Goal: Task Accomplishment & Management: Complete application form

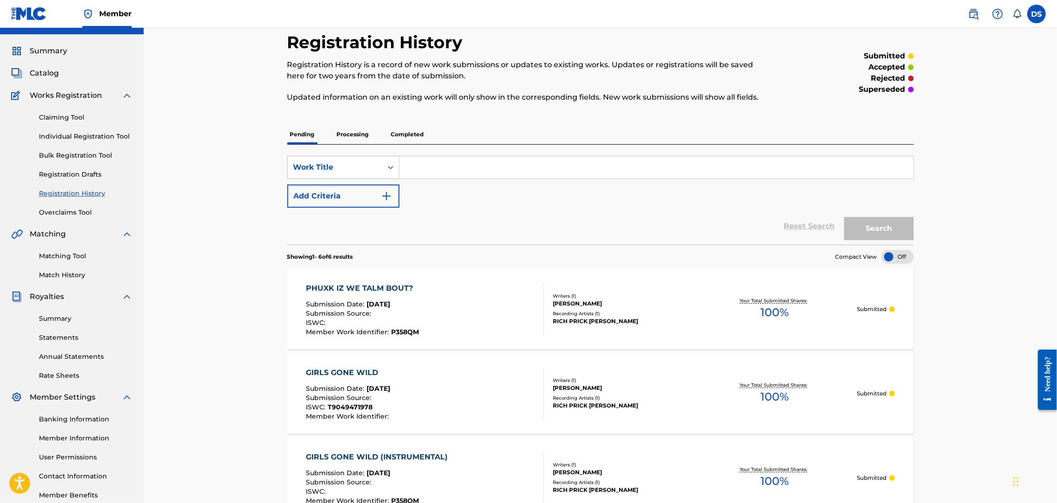
drag, startPoint x: 0, startPoint y: 0, endPoint x: 46, endPoint y: 75, distance: 87.8
click at [46, 75] on span "Catalog" at bounding box center [44, 73] width 29 height 11
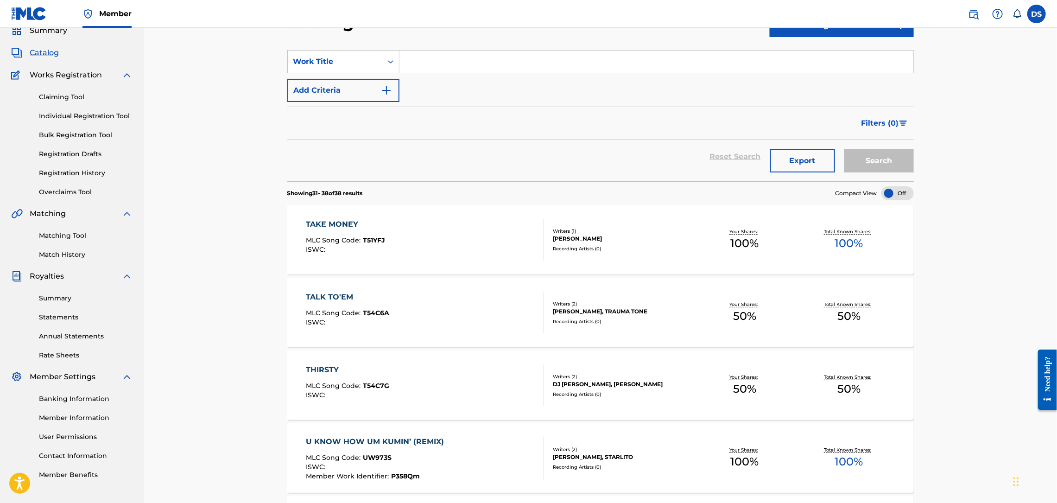
scroll to position [23, 0]
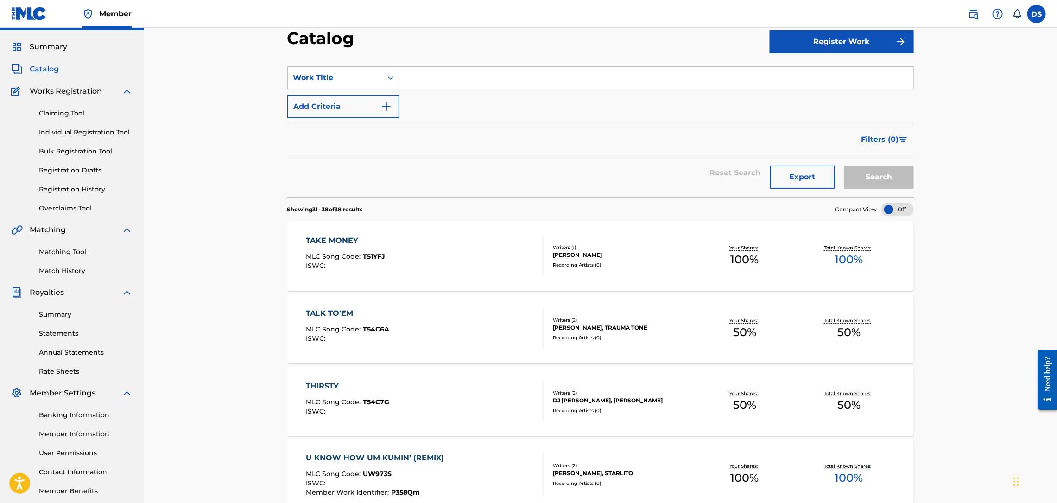
click at [582, 389] on div "Writers ( 2 ) [PERSON_NAME], [PERSON_NAME] Recording Artists ( 0 )" at bounding box center [618, 401] width 149 height 25
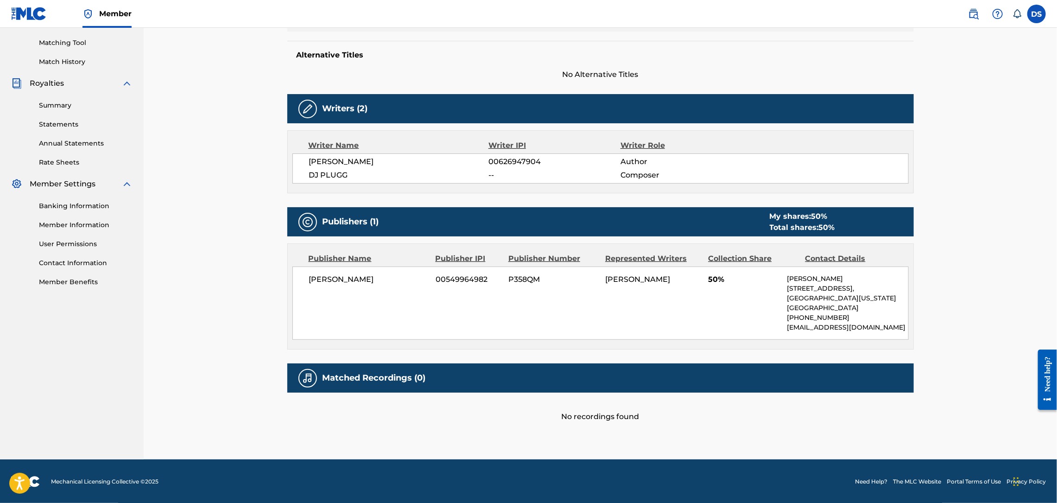
scroll to position [234, 0]
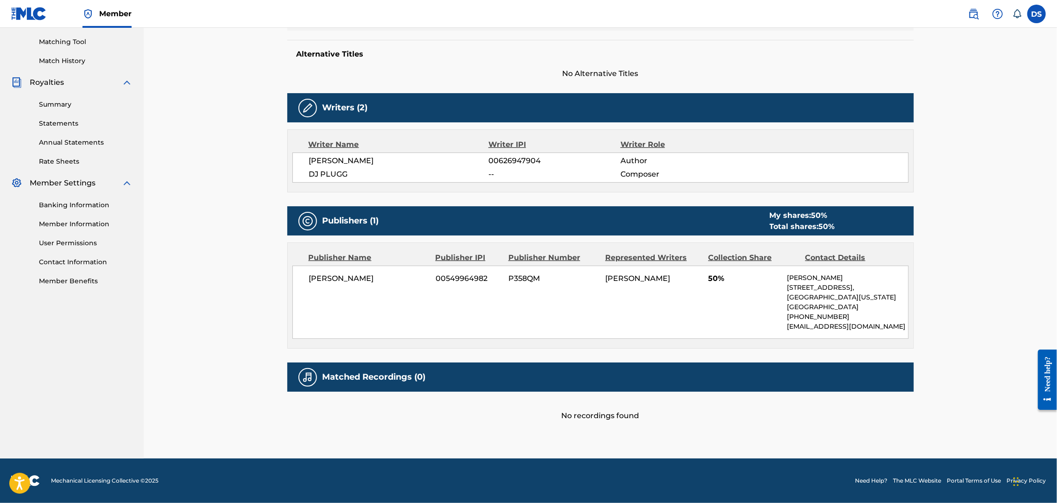
click at [64, 57] on link "Match History" at bounding box center [86, 61] width 94 height 10
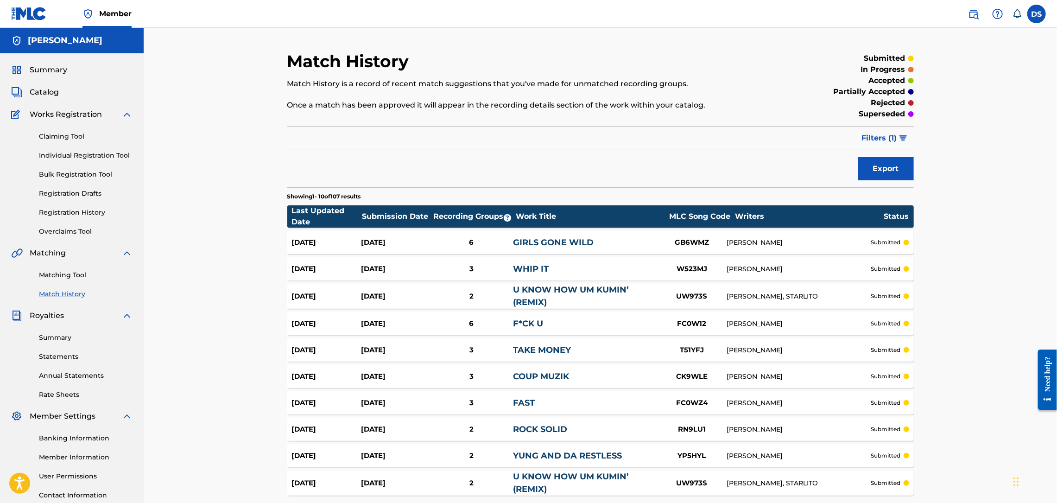
click at [53, 277] on link "Matching Tool" at bounding box center [86, 275] width 94 height 10
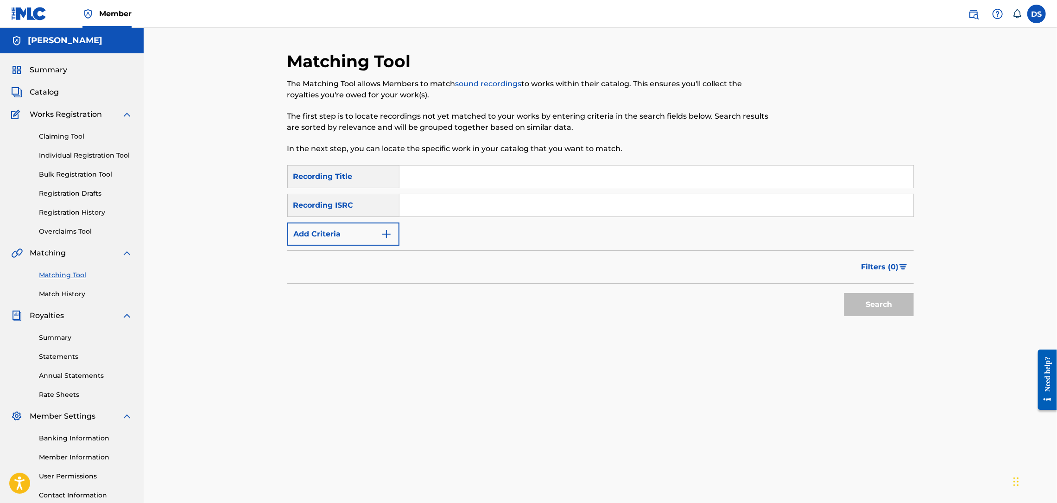
click at [44, 96] on span "Catalog" at bounding box center [44, 92] width 29 height 11
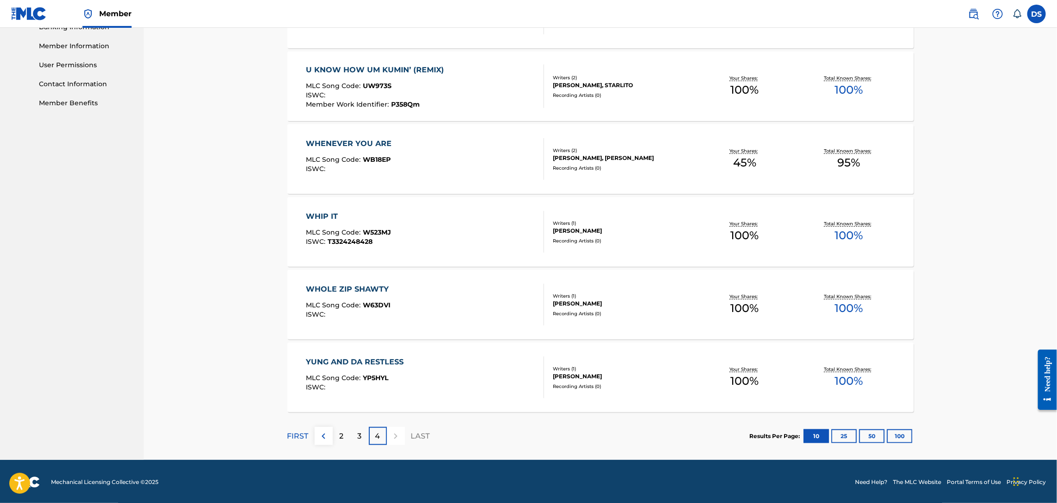
scroll to position [412, 0]
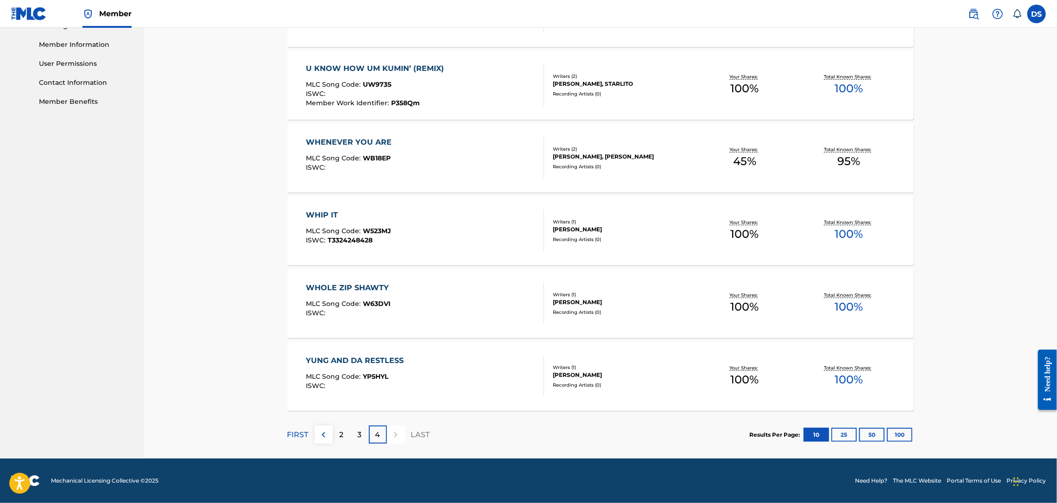
click at [1029, 278] on div "Catalog Register Work SearchWithCriteria16dfec62-9787-42c5-bff7-5420d51ac221 Wo…" at bounding box center [601, 36] width 914 height 843
click at [360, 431] on p "3" at bounding box center [360, 434] width 4 height 11
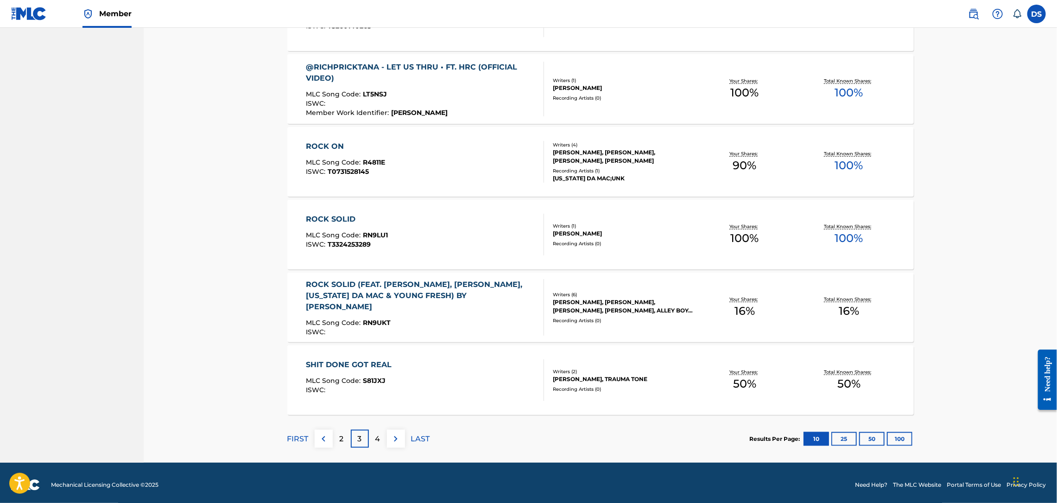
scroll to position [558, 0]
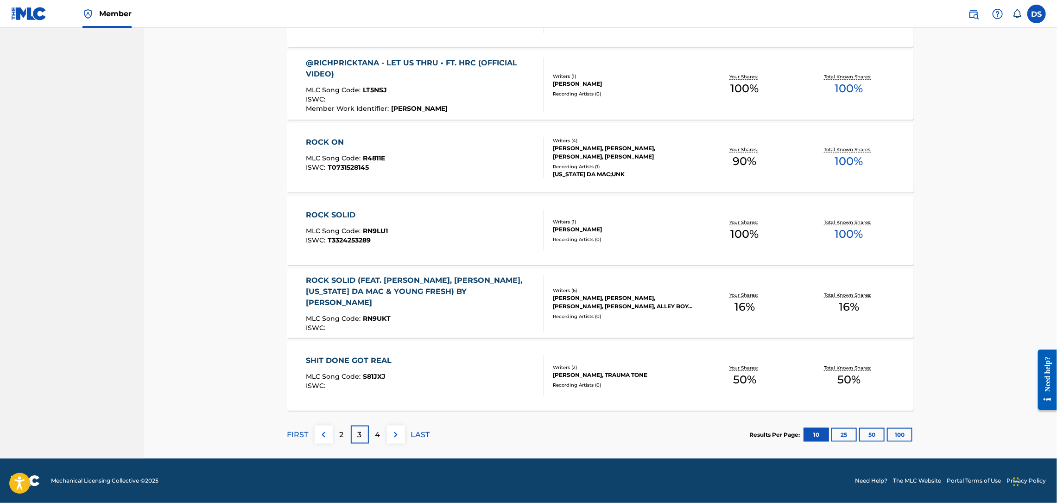
click at [380, 435] on p "4" at bounding box center [377, 434] width 5 height 11
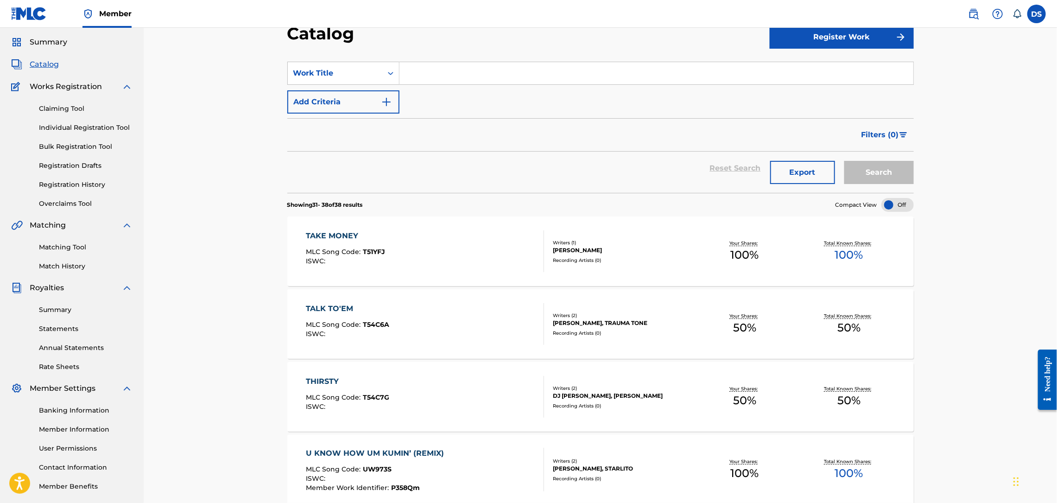
scroll to position [0, 0]
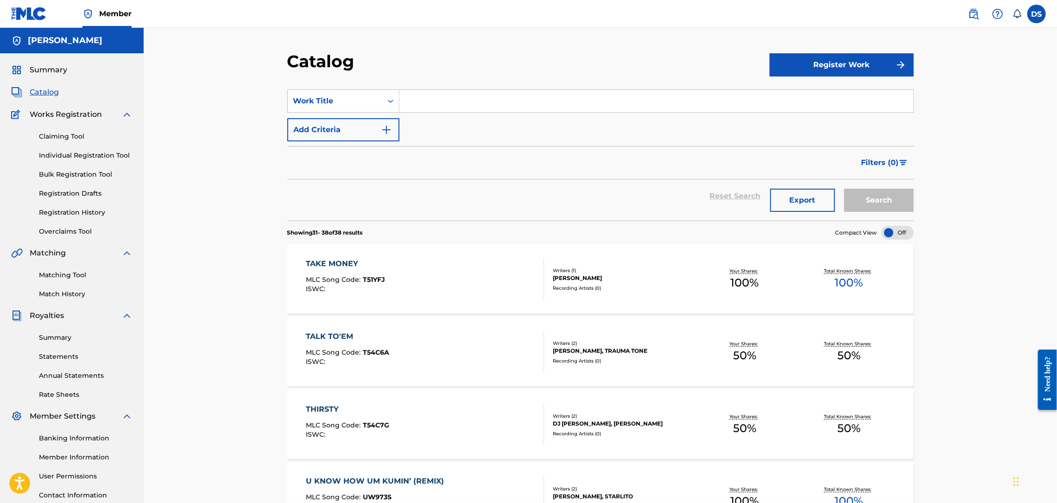
click at [67, 211] on link "Registration History" at bounding box center [86, 213] width 94 height 10
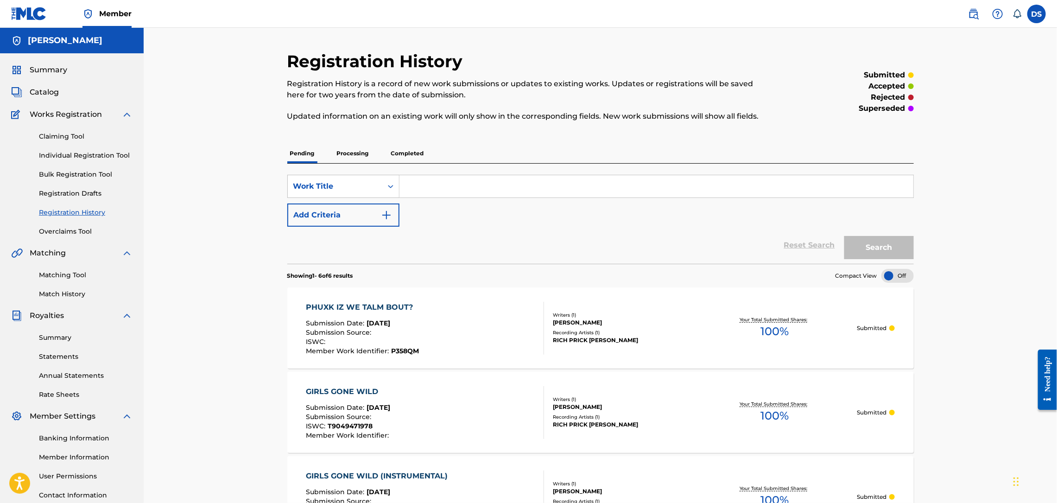
click at [53, 291] on link "Match History" at bounding box center [86, 294] width 94 height 10
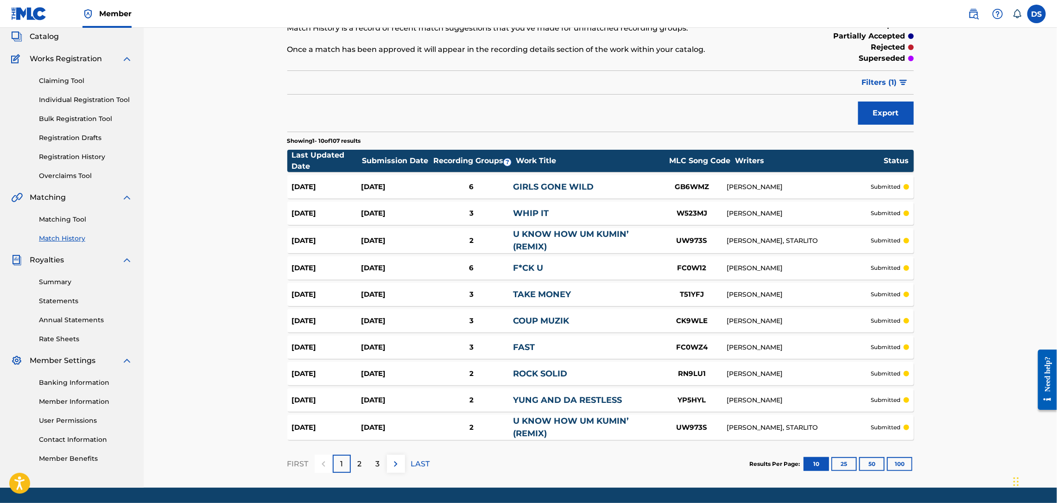
scroll to position [84, 0]
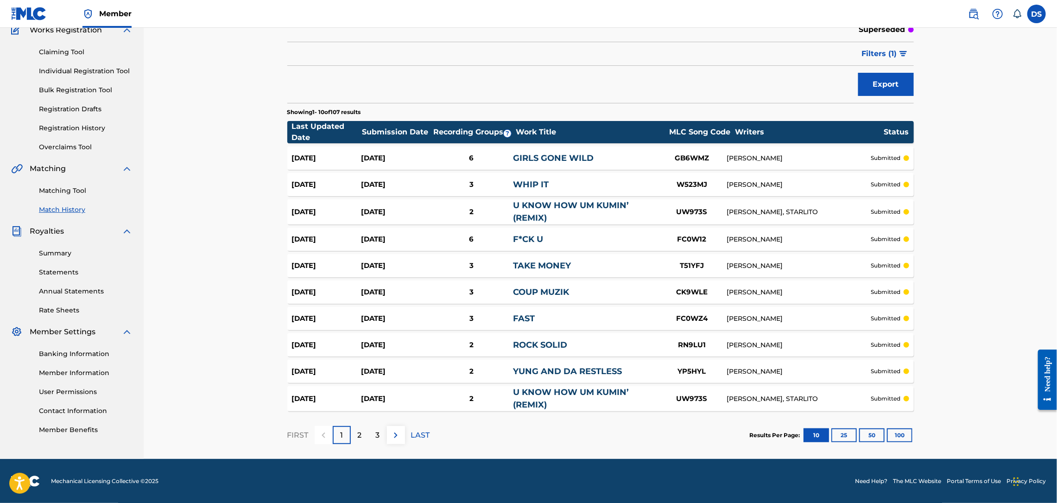
click at [755, 175] on div "[DATE] [DATE] 3 WHIP IT W523MJ [PERSON_NAME] submitted" at bounding box center [600, 184] width 627 height 23
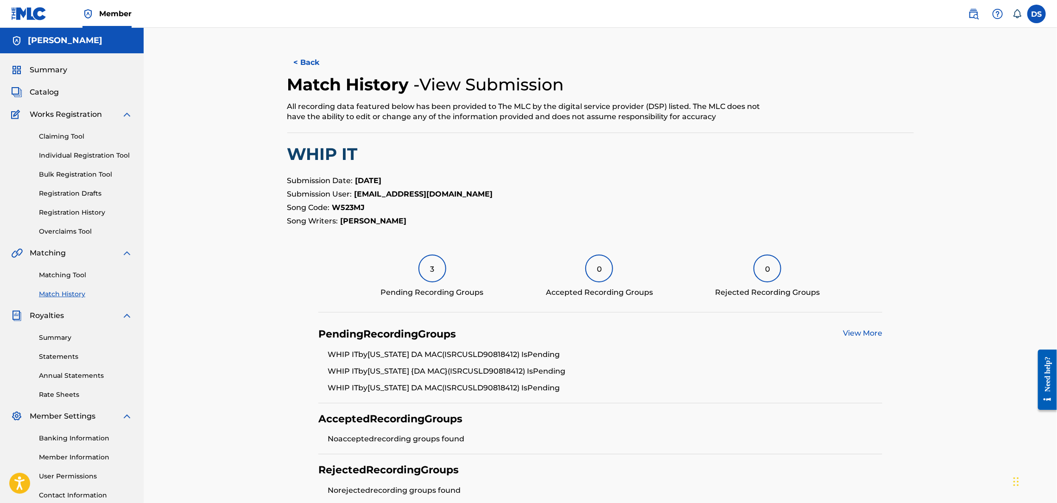
click at [756, 175] on p "Submission Date: [DATE]" at bounding box center [600, 180] width 627 height 11
click at [313, 57] on button "< Back" at bounding box center [315, 62] width 56 height 23
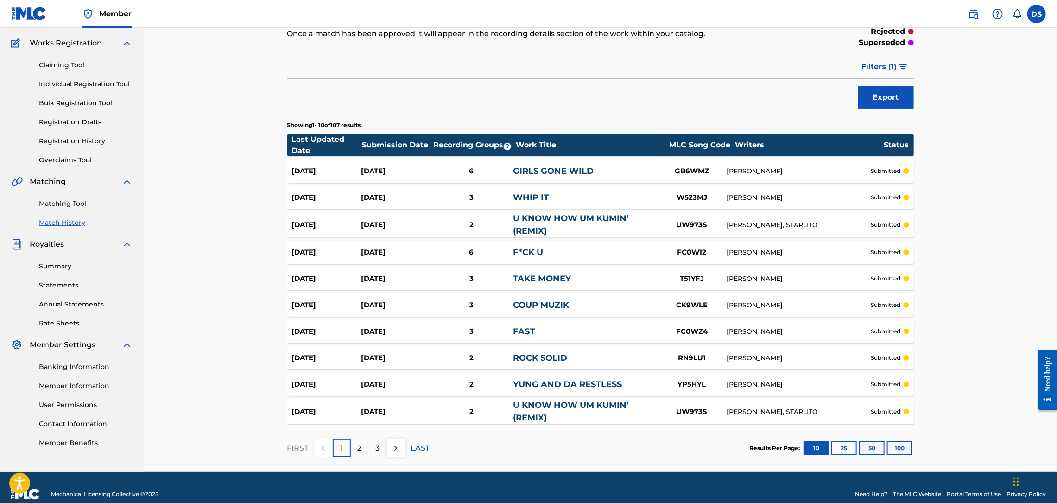
scroll to position [84, 0]
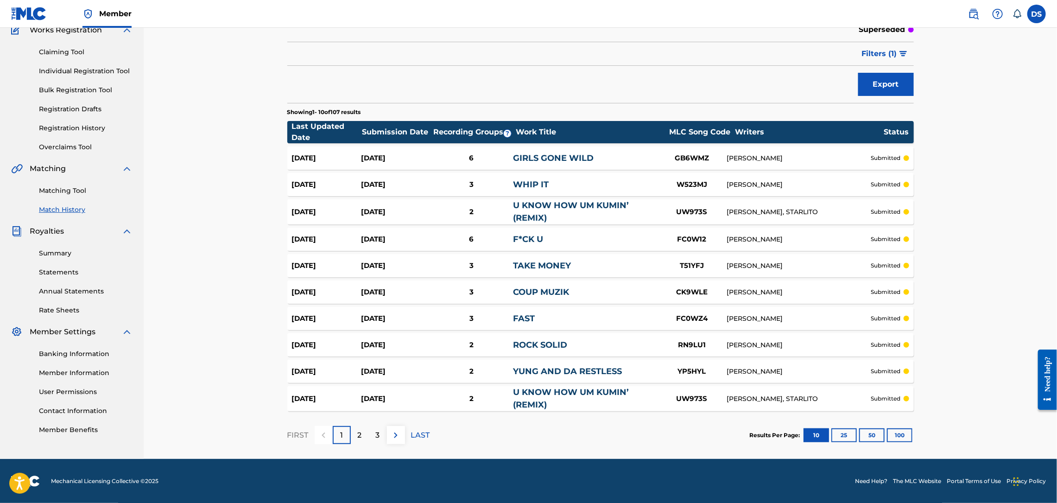
click at [67, 201] on div "Matching Tool Match History" at bounding box center [71, 194] width 121 height 40
click at [64, 191] on link "Matching Tool" at bounding box center [86, 191] width 94 height 10
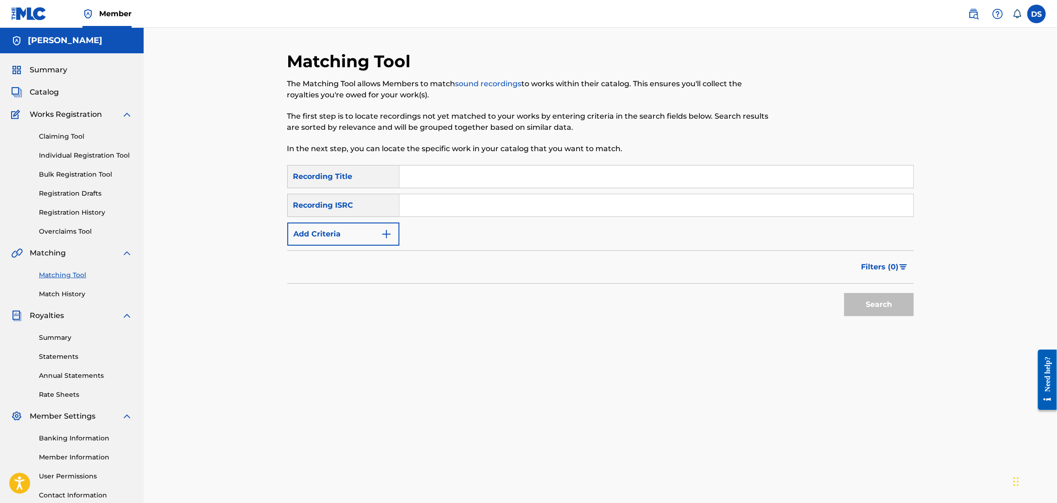
click at [416, 204] on input "Search Form" at bounding box center [657, 205] width 514 height 22
click at [416, 178] on input "Search Form" at bounding box center [657, 176] width 514 height 22
type input "HHMPH!!!"
click at [431, 207] on input "Search Form" at bounding box center [657, 205] width 514 height 22
paste input "QZNB82390361"
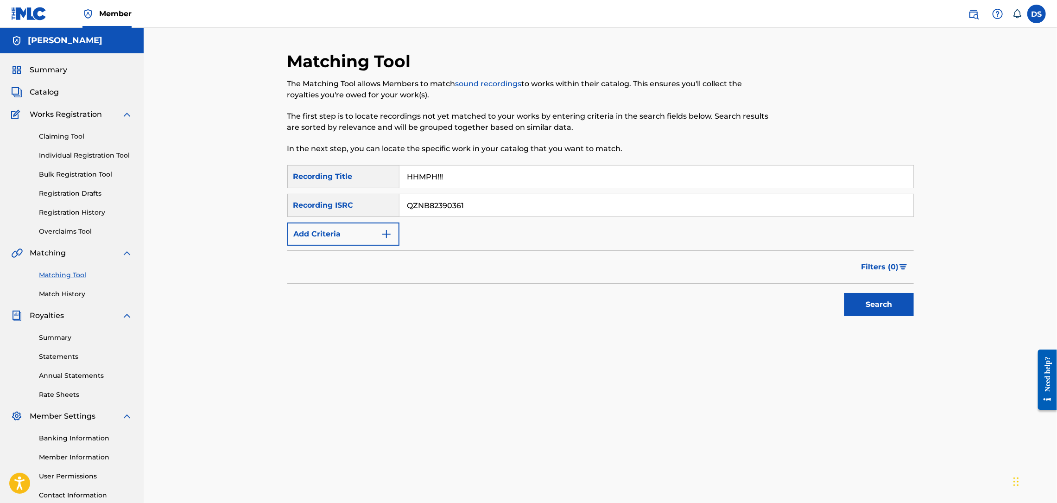
type input "QZNB82390361"
click at [871, 306] on button "Search" at bounding box center [879, 304] width 70 height 23
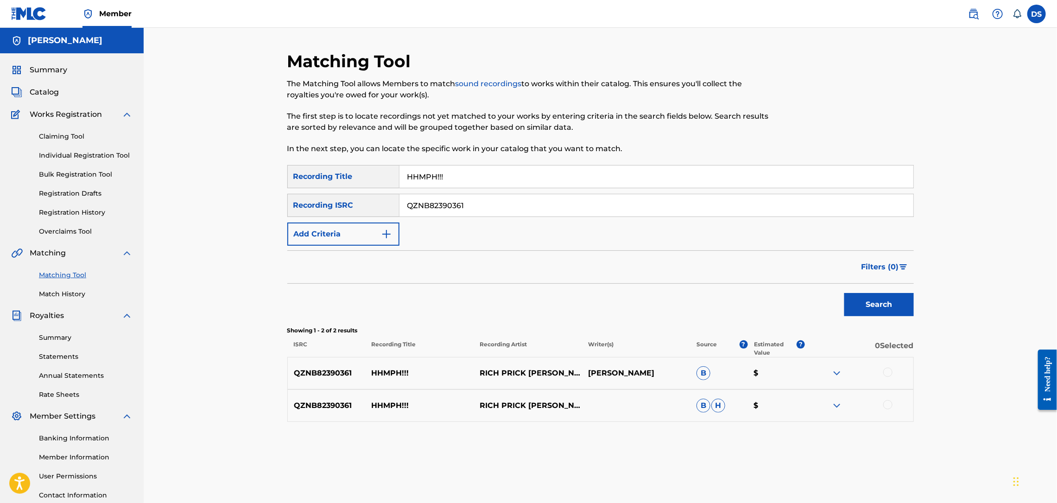
click at [886, 371] on div at bounding box center [887, 372] width 9 height 9
click at [883, 402] on div at bounding box center [859, 405] width 108 height 11
click at [888, 408] on div at bounding box center [887, 404] width 9 height 9
click at [677, 430] on button "Match 2 Groups" at bounding box center [651, 427] width 102 height 23
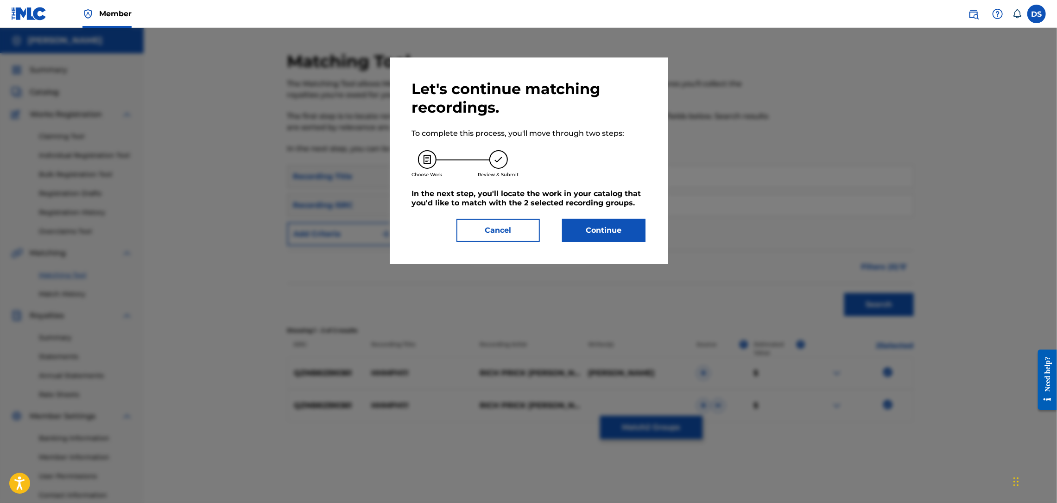
click at [608, 231] on button "Continue" at bounding box center [603, 230] width 83 height 23
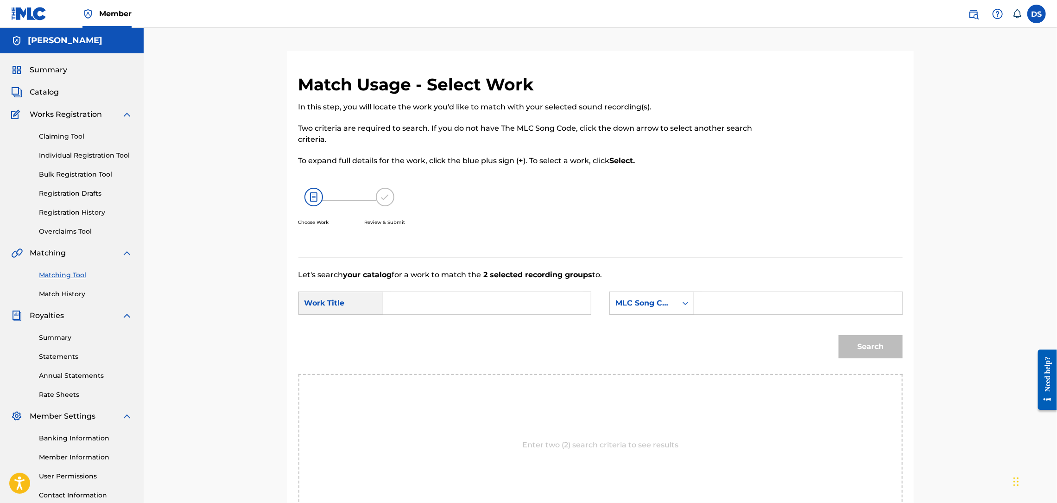
click at [514, 312] on input "Search Form" at bounding box center [487, 303] width 192 height 22
type input "HHMPH!!!"
click at [684, 303] on icon "Search Form" at bounding box center [686, 302] width 6 height 3
click at [705, 303] on input "Search Form" at bounding box center [798, 303] width 192 height 22
type input "[PERSON_NAME]"
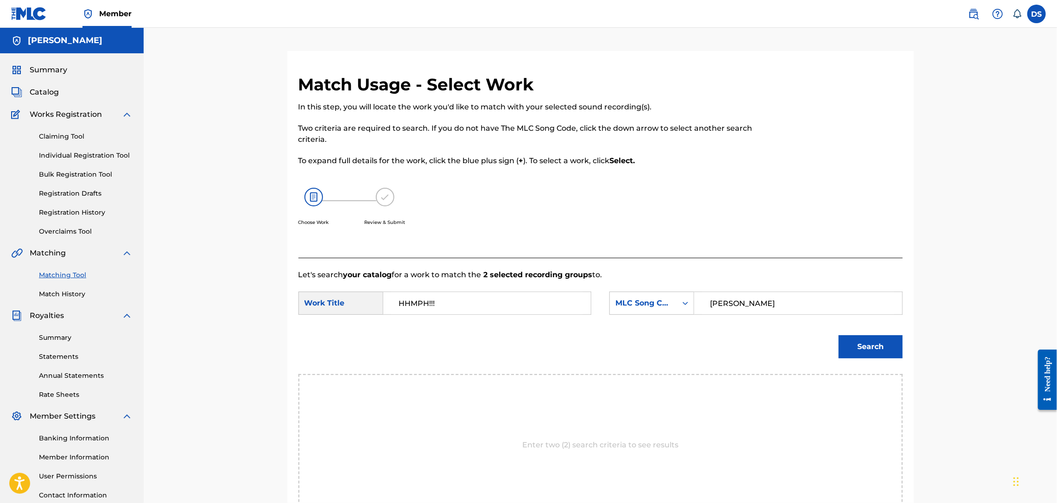
click at [851, 347] on button "Search" at bounding box center [871, 346] width 64 height 23
click at [852, 343] on button "Search" at bounding box center [871, 346] width 64 height 23
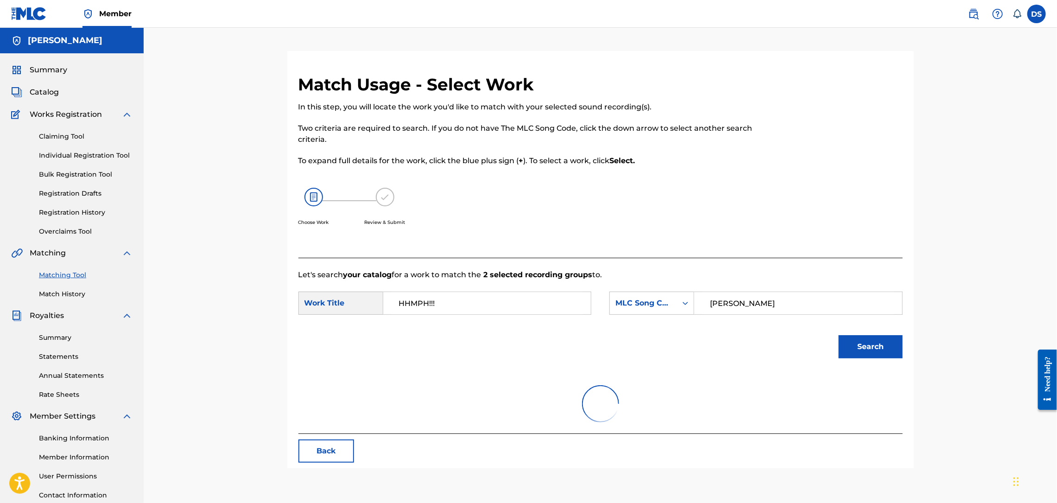
click at [852, 343] on button "Search" at bounding box center [871, 346] width 64 height 23
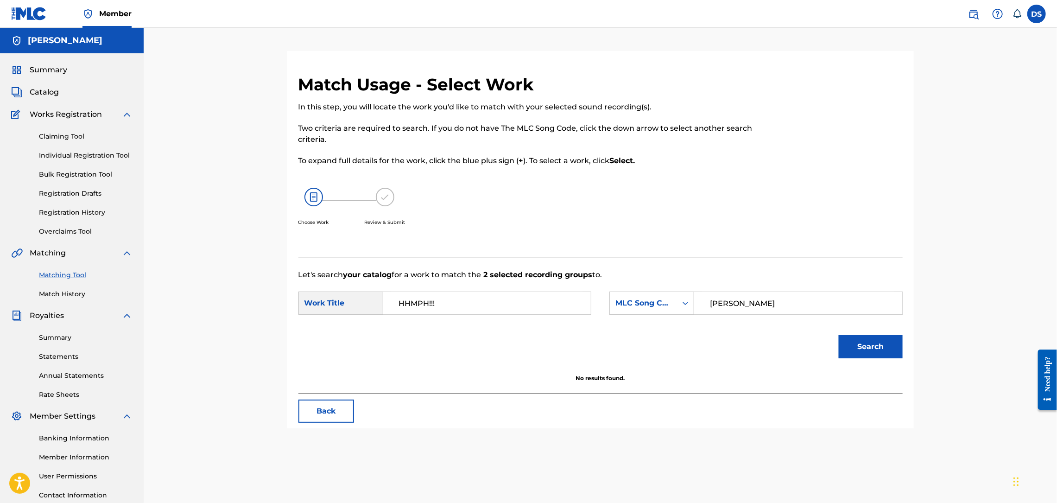
click at [61, 159] on link "Individual Registration Tool" at bounding box center [86, 156] width 94 height 10
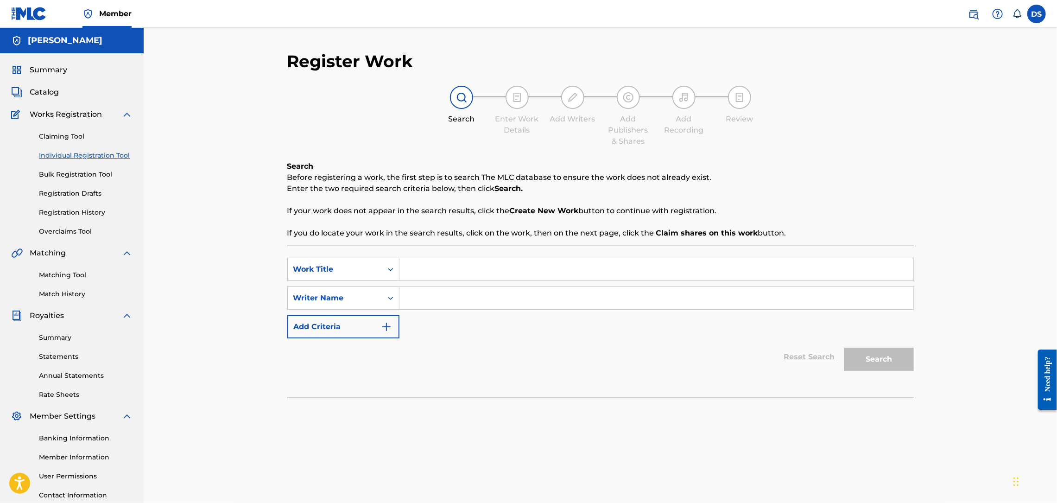
click at [408, 298] on input "Search Form" at bounding box center [657, 298] width 514 height 22
type input "[PERSON_NAME]"
click at [410, 275] on input "Search Form" at bounding box center [657, 269] width 514 height 22
type input "HHMPH!!!"
click at [867, 366] on button "Search" at bounding box center [879, 359] width 70 height 23
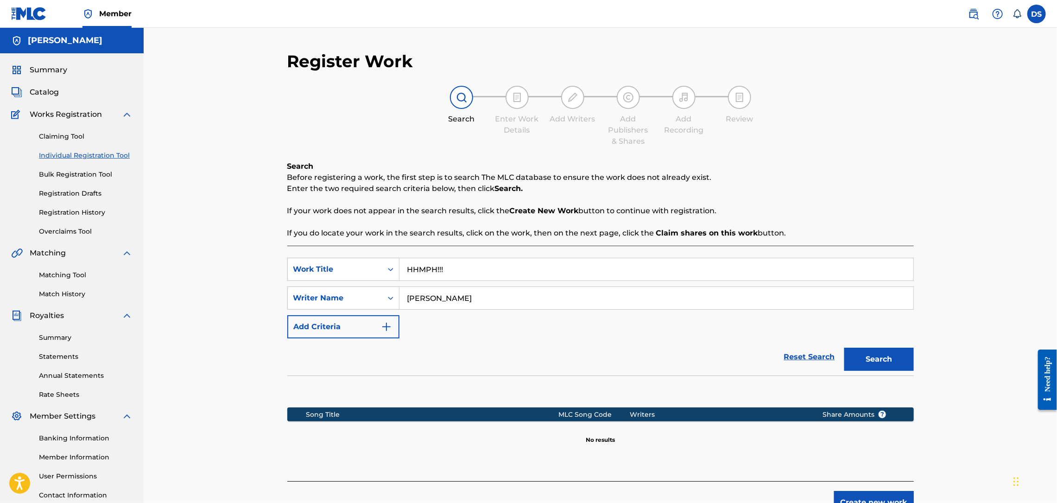
click at [861, 494] on button "Create new work" at bounding box center [874, 502] width 80 height 23
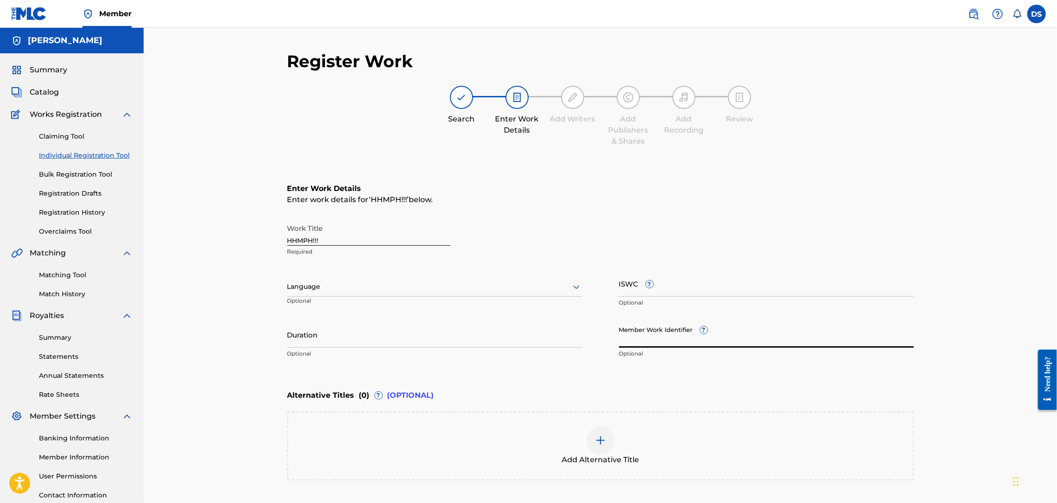
click at [645, 337] on input "Member Work Identifier ?" at bounding box center [766, 334] width 295 height 26
type input "P358QM"
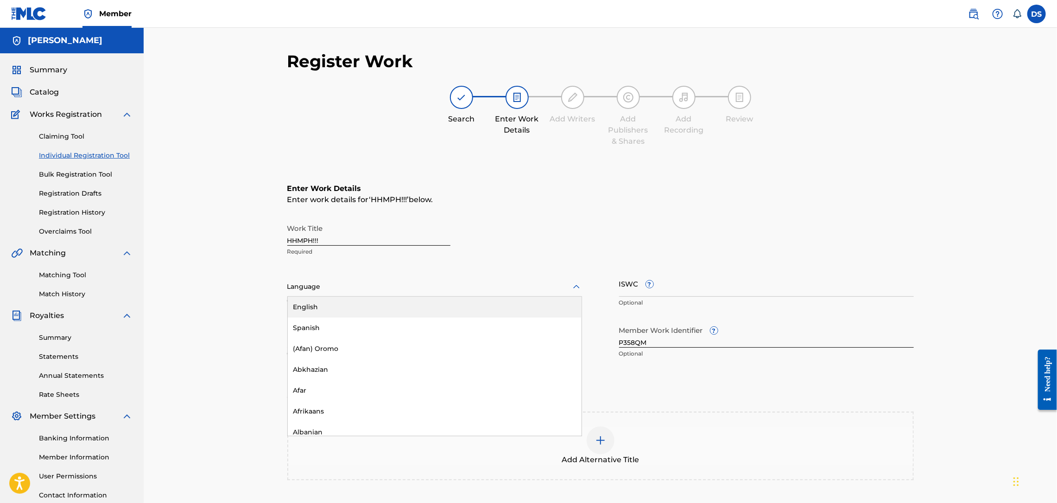
click at [302, 281] on div at bounding box center [434, 287] width 295 height 12
click at [311, 300] on div "English" at bounding box center [435, 307] width 294 height 21
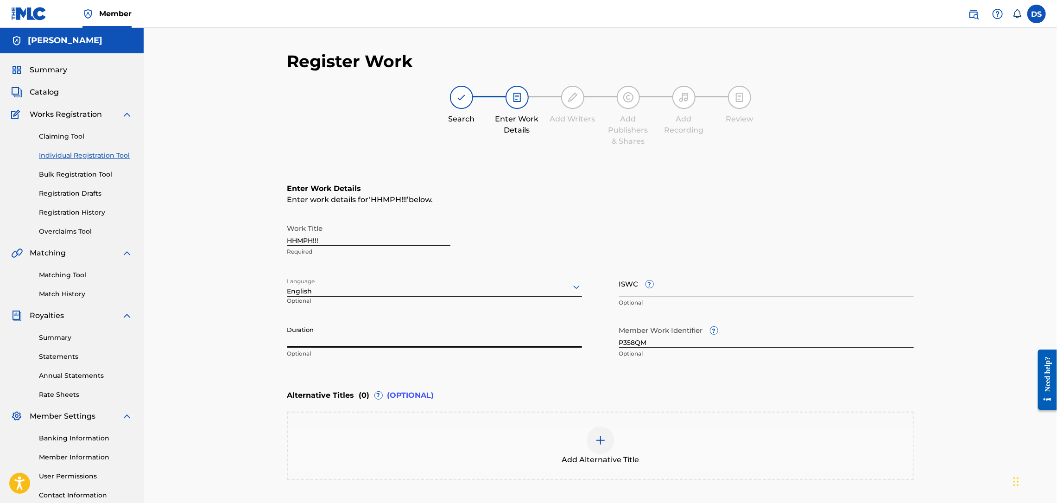
click at [317, 342] on input "Duration" at bounding box center [434, 334] width 295 height 26
type input "02:49"
click at [971, 423] on div "Register Work Search Enter Work Details Add Writers Add Publishers & Shares Add…" at bounding box center [601, 282] width 914 height 508
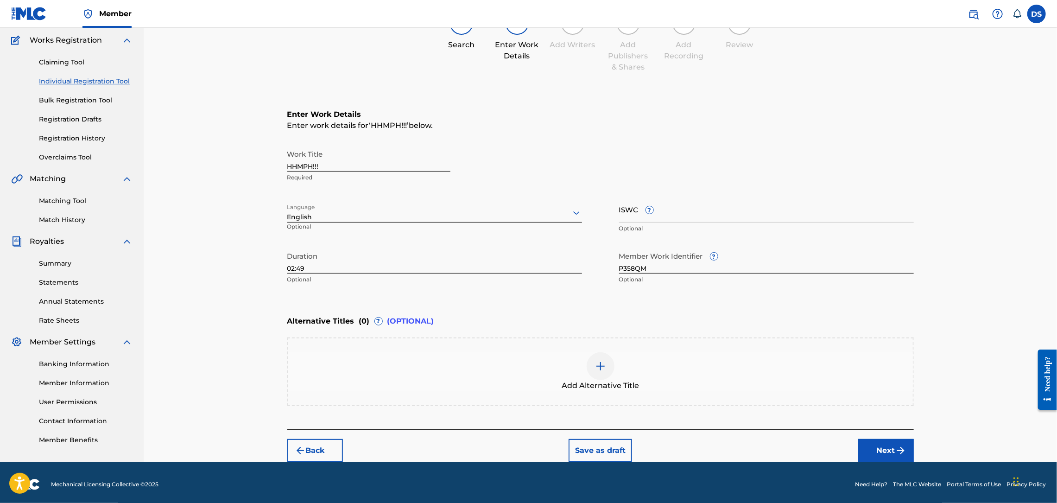
scroll to position [76, 0]
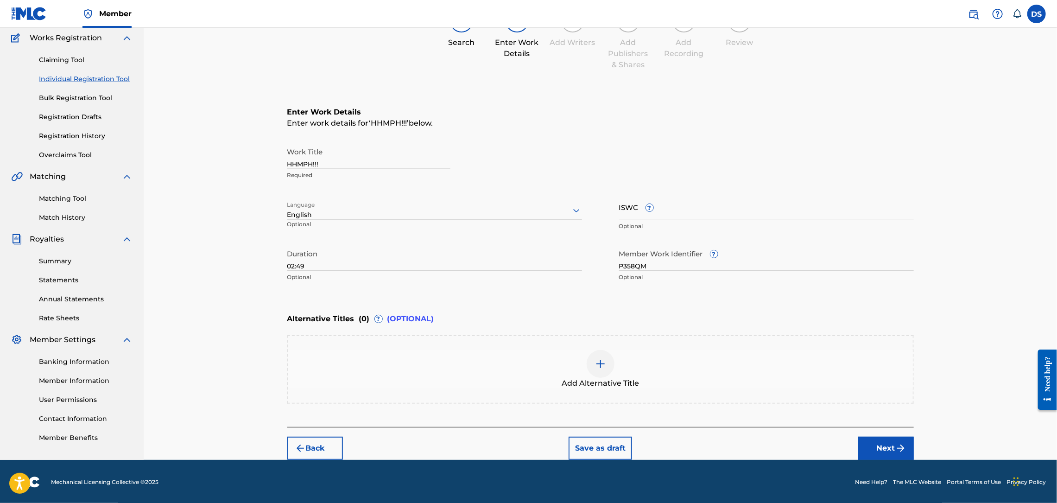
click at [892, 450] on button "Next" at bounding box center [886, 448] width 56 height 23
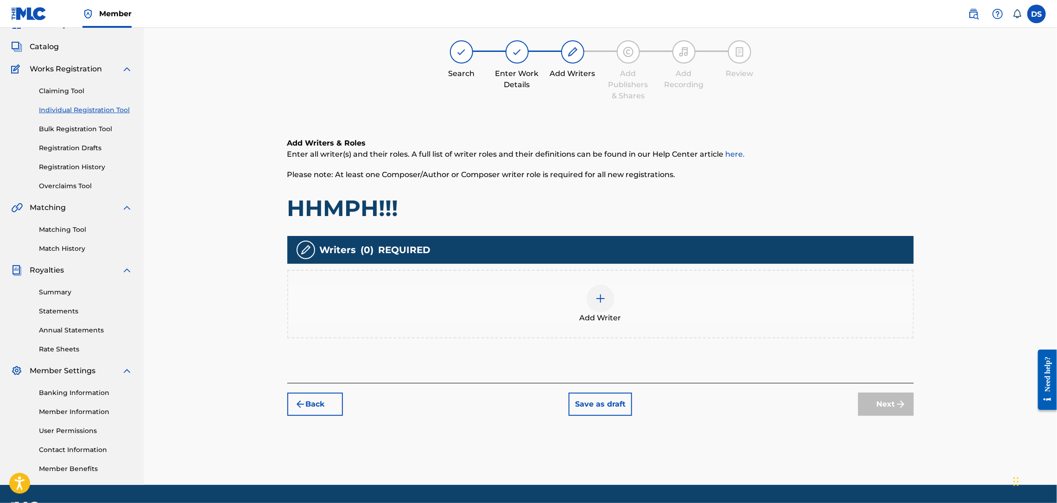
scroll to position [42, 0]
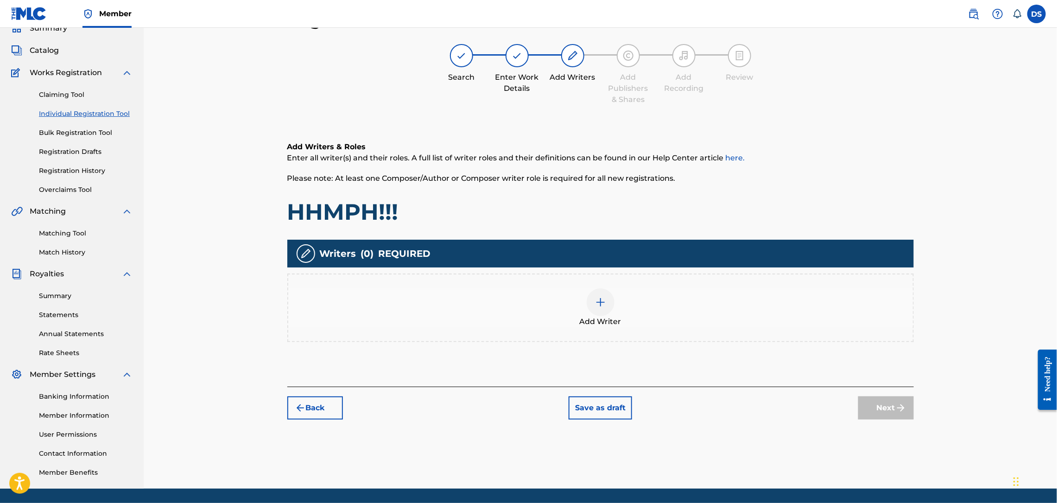
click at [596, 304] on img at bounding box center [600, 302] width 11 height 11
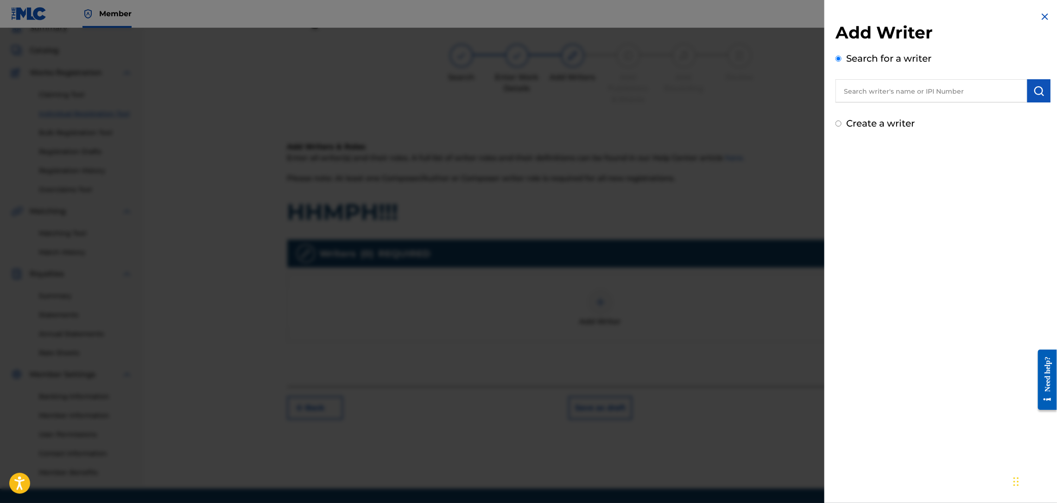
click at [923, 88] on input "text" at bounding box center [932, 90] width 192 height 23
click at [861, 122] on label "Create a writer" at bounding box center [880, 123] width 69 height 11
radio input "true"
click at [842, 122] on input "Create a writer" at bounding box center [839, 124] width 6 height 6
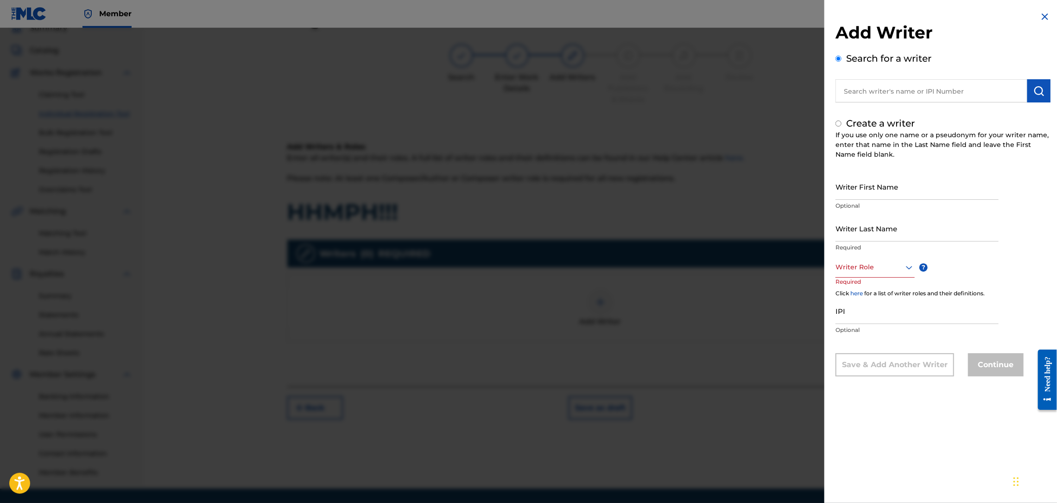
radio input "false"
radio input "true"
click at [983, 88] on input "text" at bounding box center [932, 90] width 192 height 23
radio input "true"
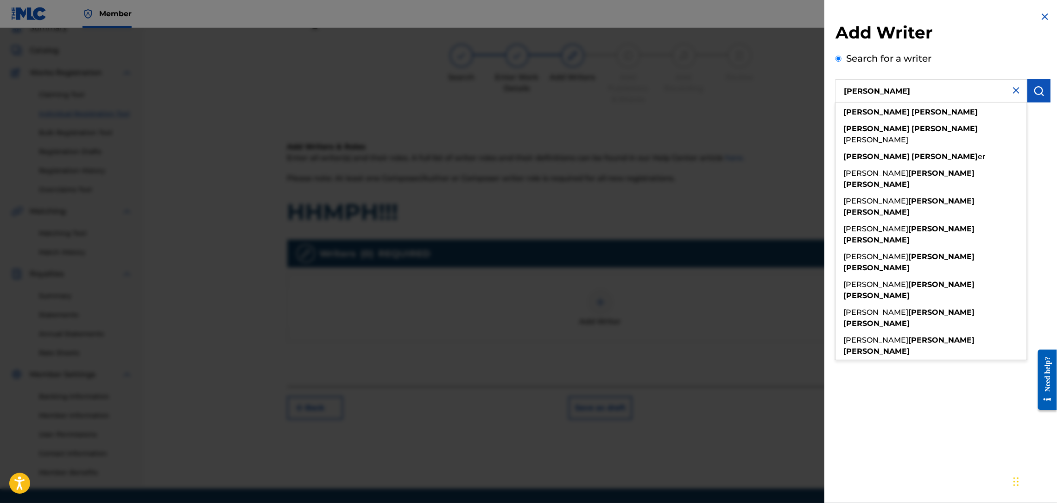
type input "[PERSON_NAME]"
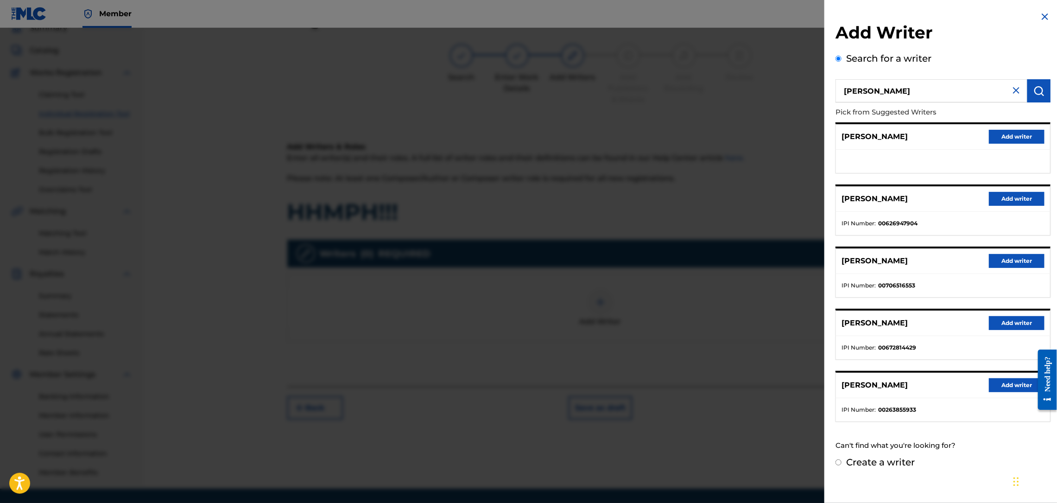
click at [1009, 196] on button "Add writer" at bounding box center [1017, 199] width 56 height 14
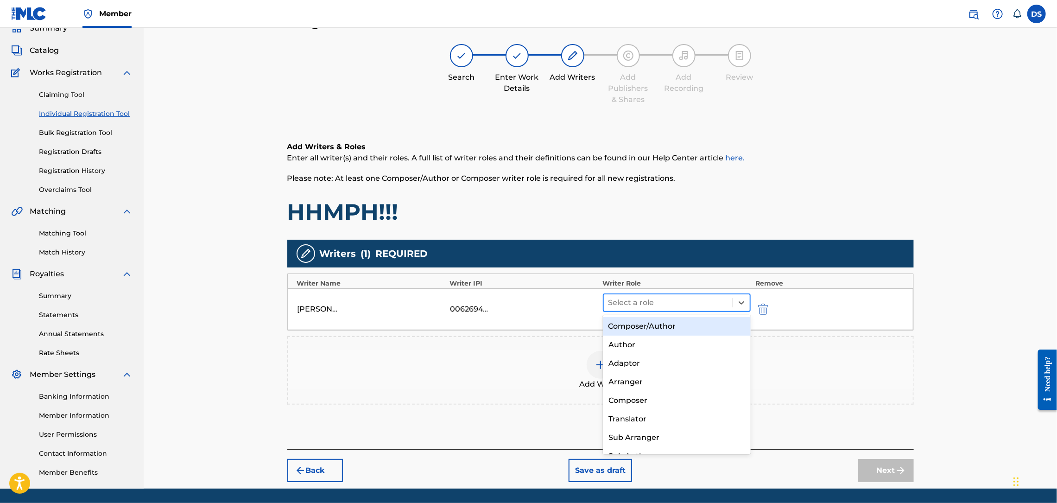
click at [707, 297] on div at bounding box center [669, 302] width 120 height 13
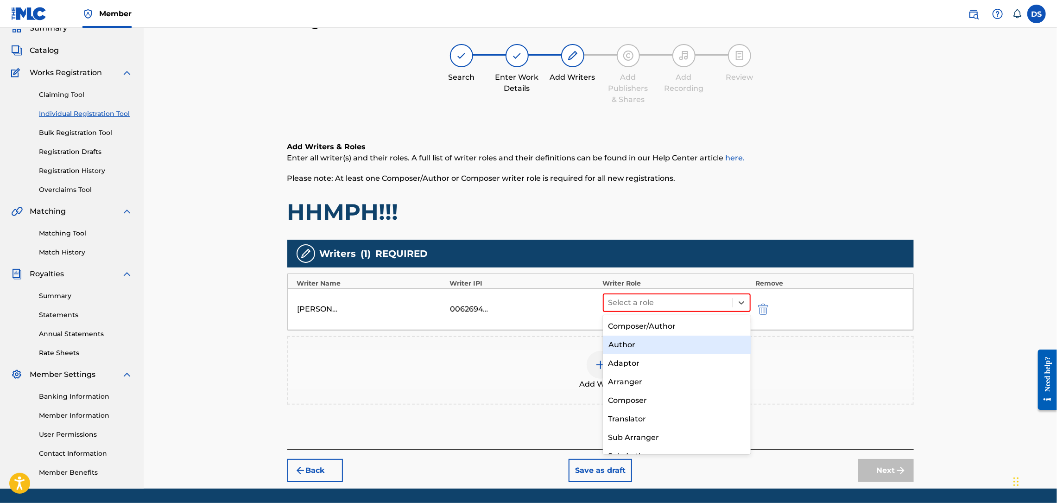
click at [620, 342] on div "Author" at bounding box center [677, 345] width 148 height 19
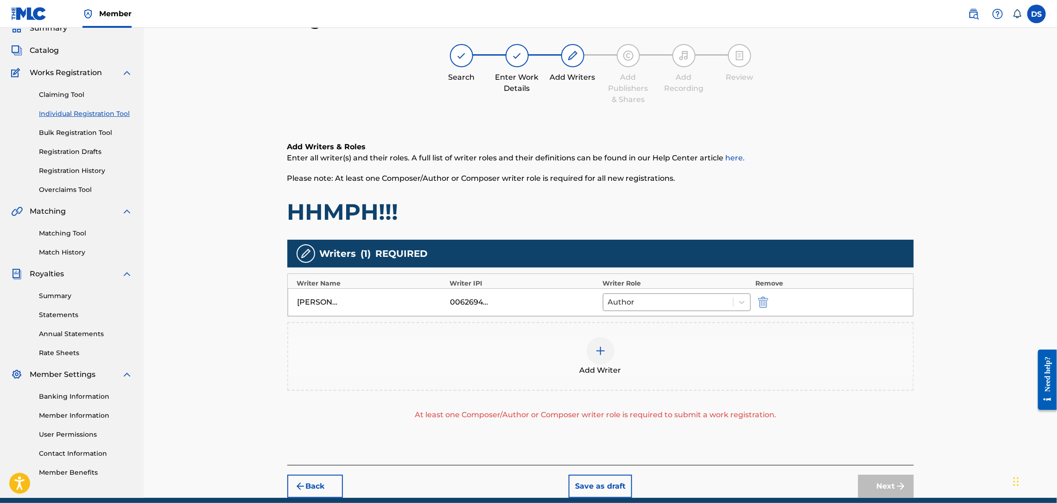
click at [875, 481] on div "Next" at bounding box center [886, 486] width 56 height 23
click at [603, 349] on img at bounding box center [600, 350] width 11 height 11
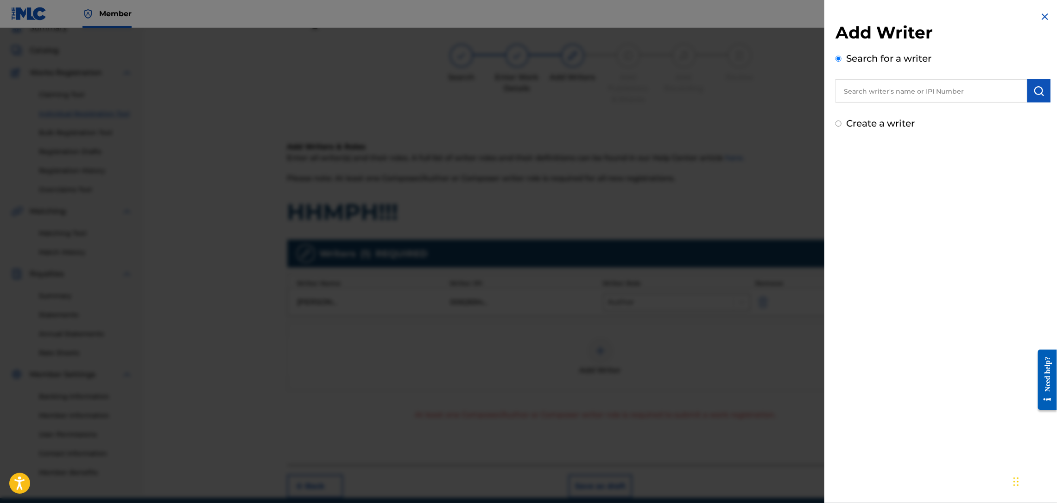
click at [855, 93] on input "text" at bounding box center [932, 90] width 192 height 23
type input "[PERSON_NAME]"
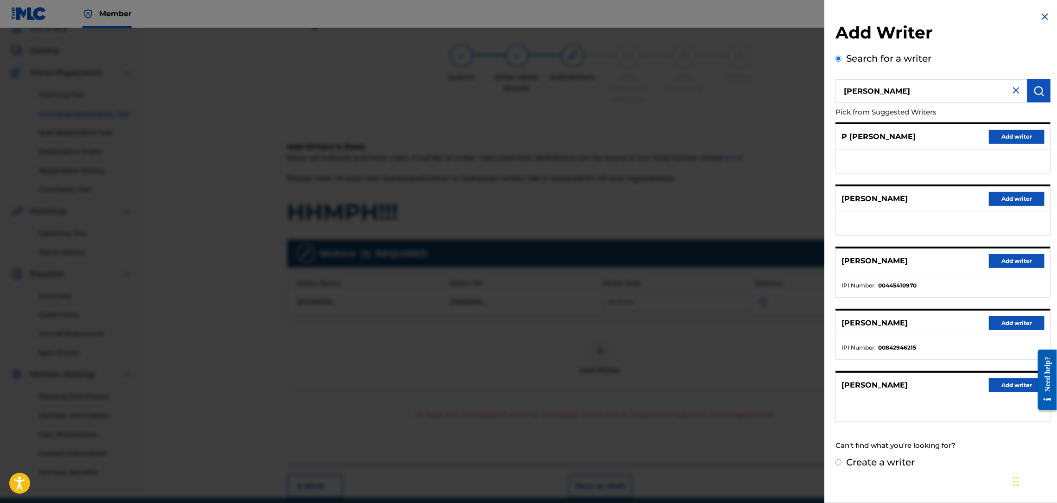
click at [995, 382] on button "Add writer" at bounding box center [1017, 385] width 56 height 14
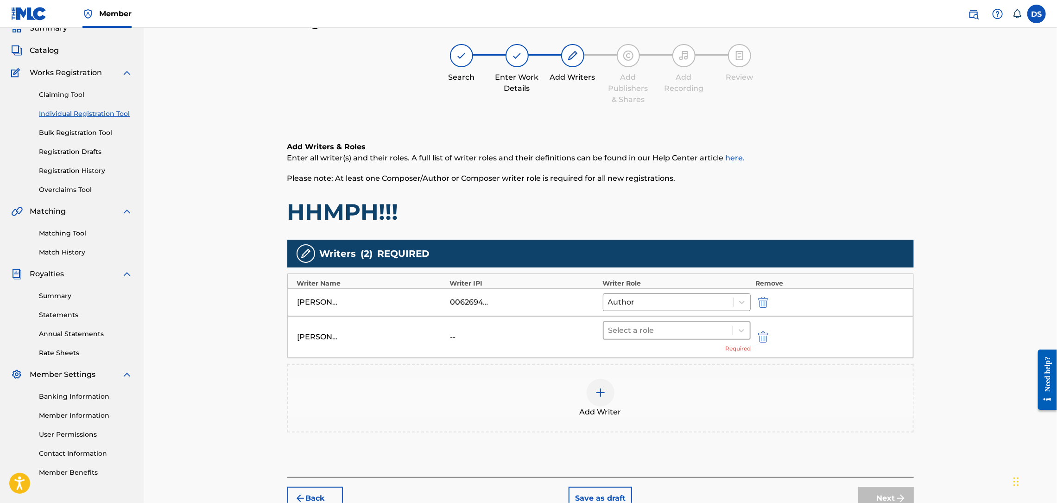
click at [664, 331] on div at bounding box center [669, 330] width 120 height 13
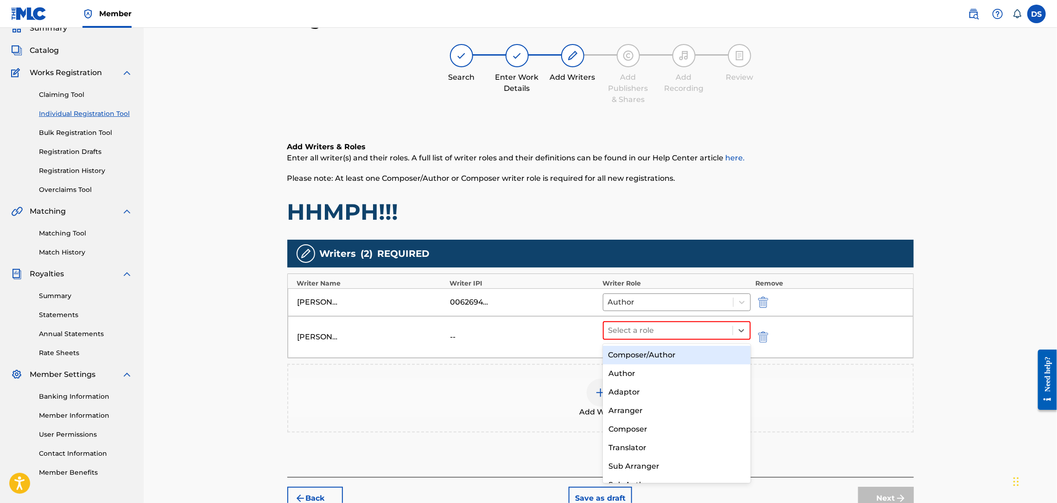
click at [639, 354] on div "Composer/Author" at bounding box center [677, 355] width 148 height 19
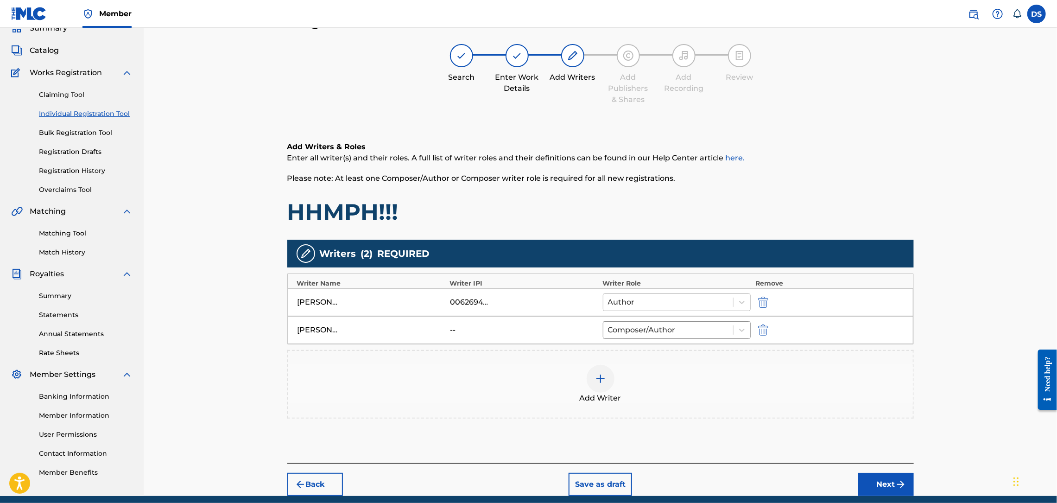
click at [635, 307] on div at bounding box center [668, 302] width 121 height 13
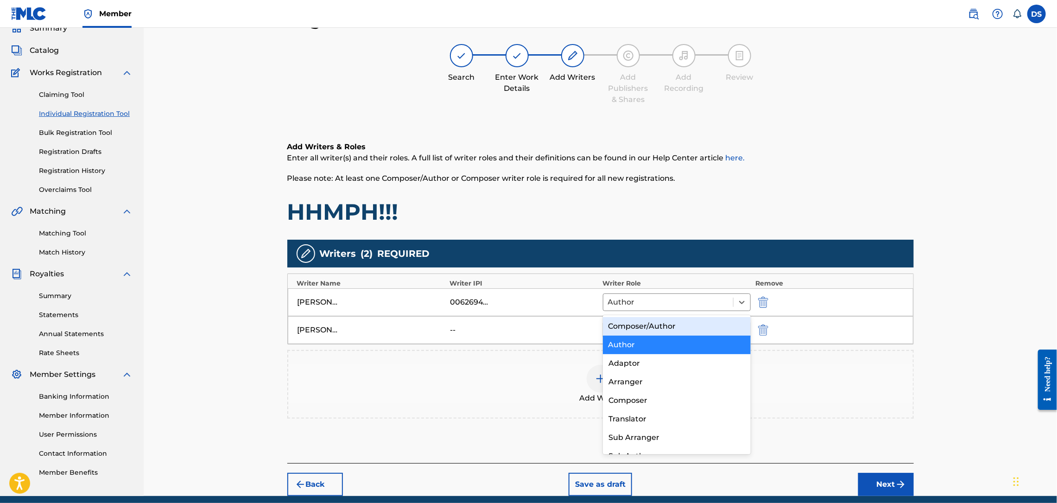
click at [634, 325] on div "Composer/Author" at bounding box center [677, 326] width 148 height 19
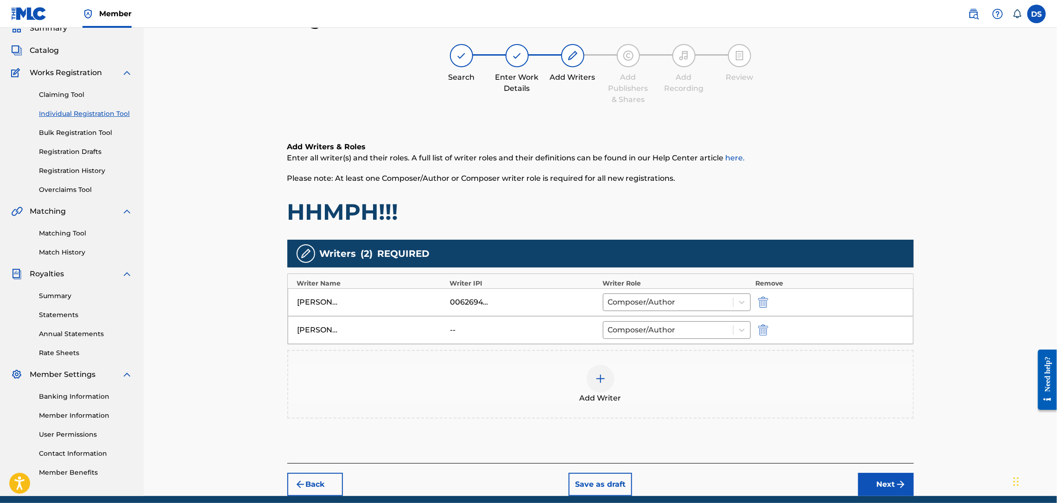
click at [882, 478] on button "Next" at bounding box center [886, 484] width 56 height 23
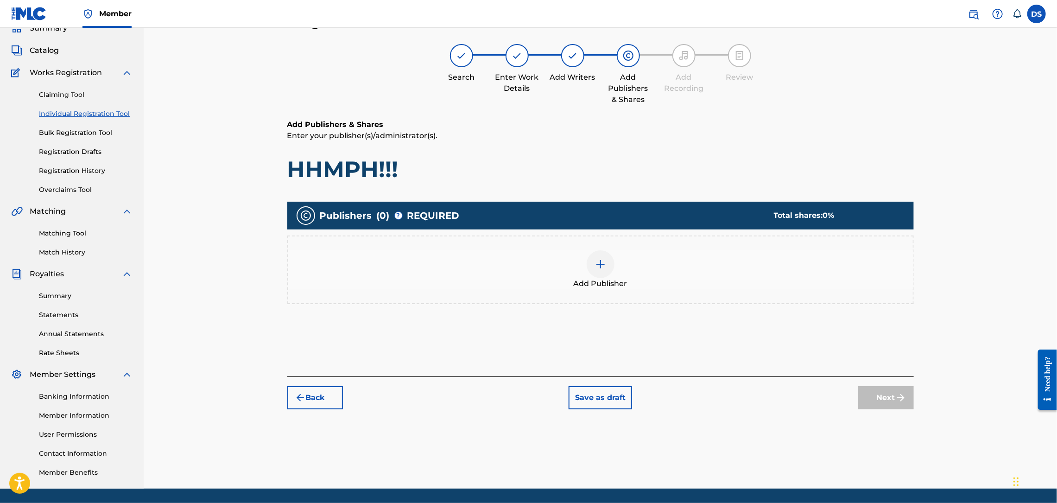
click at [598, 264] on img at bounding box center [600, 264] width 11 height 11
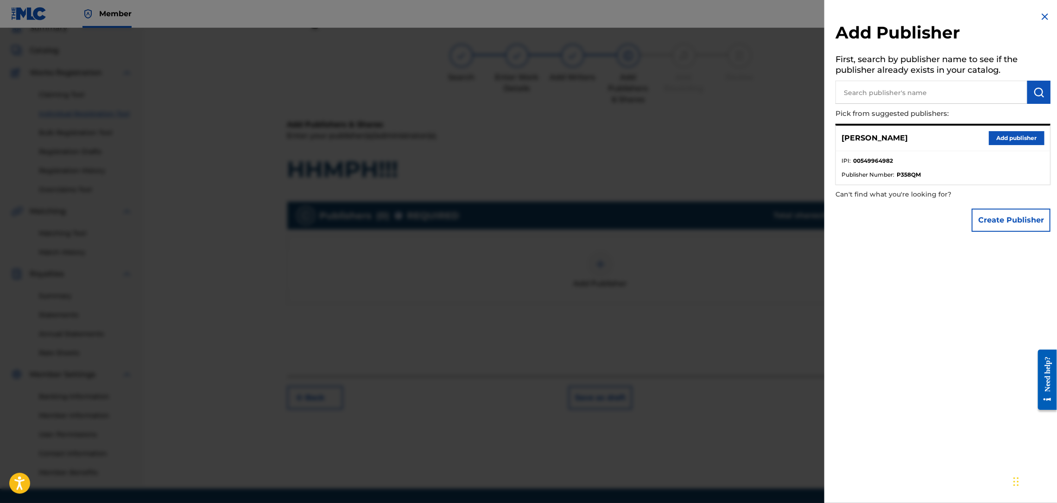
click at [1018, 134] on button "Add publisher" at bounding box center [1017, 138] width 56 height 14
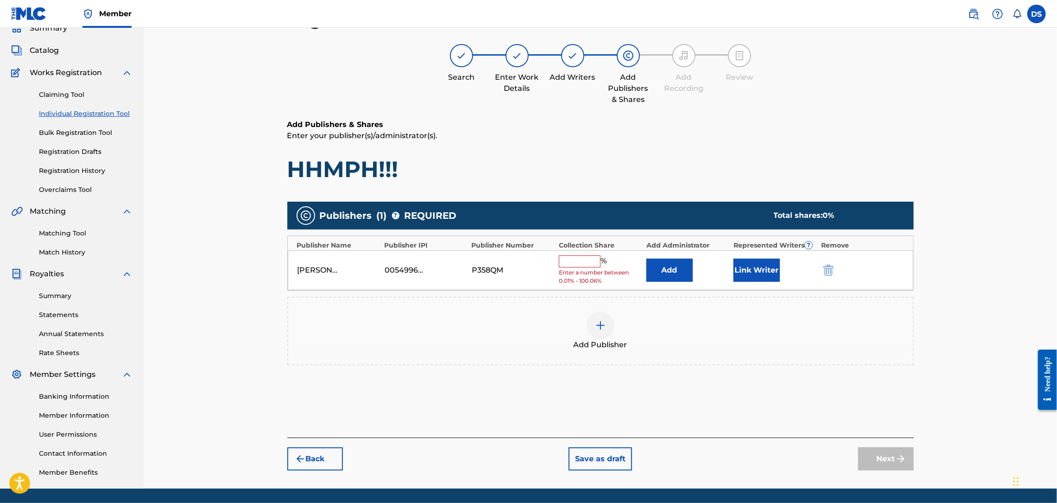
click at [589, 261] on input "text" at bounding box center [580, 261] width 42 height 12
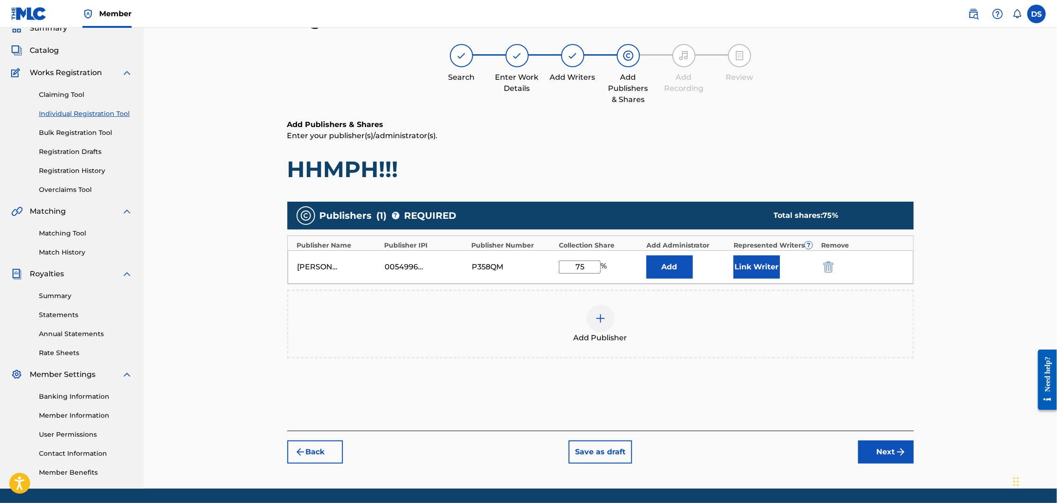
type input "75"
click at [774, 268] on button "Link Writer" at bounding box center [757, 266] width 46 height 23
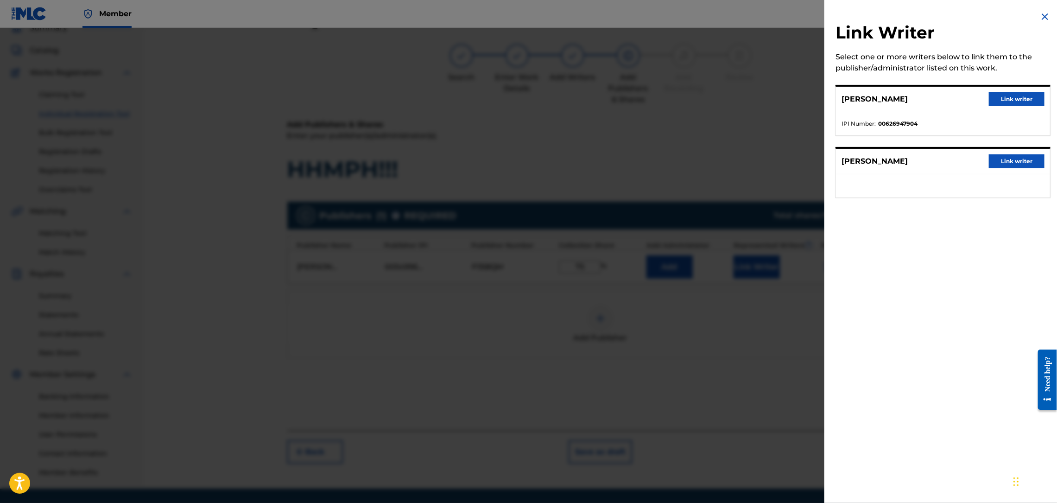
click at [1013, 96] on button "Link writer" at bounding box center [1017, 99] width 56 height 14
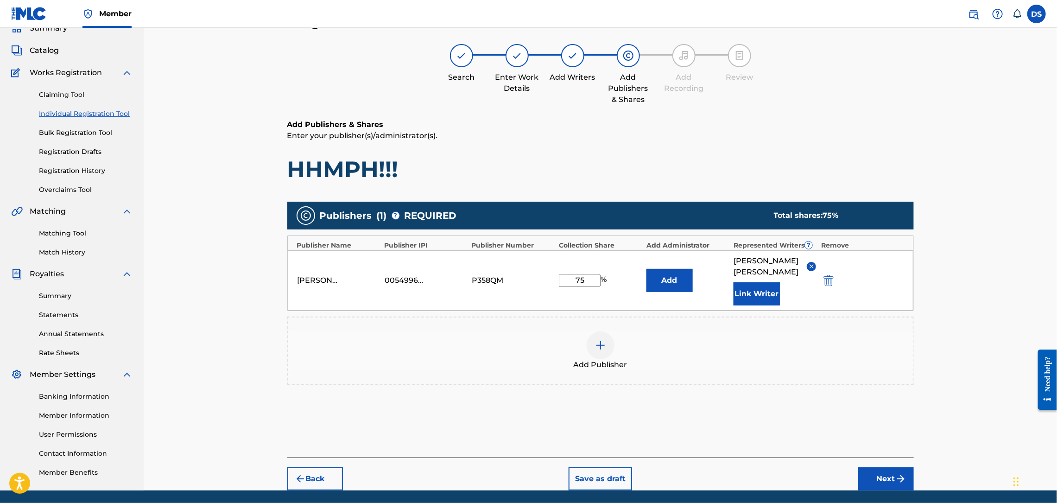
click at [602, 340] on img at bounding box center [600, 345] width 11 height 11
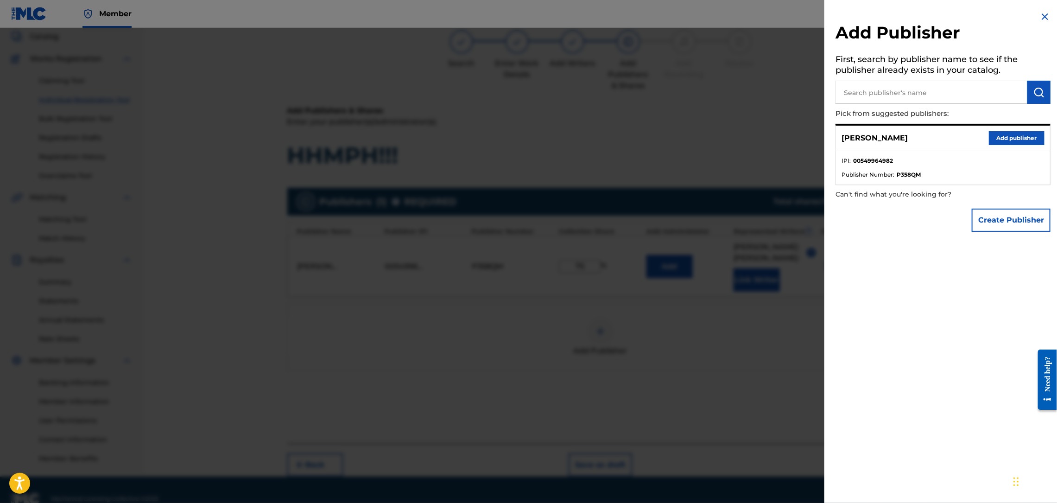
scroll to position [71, 0]
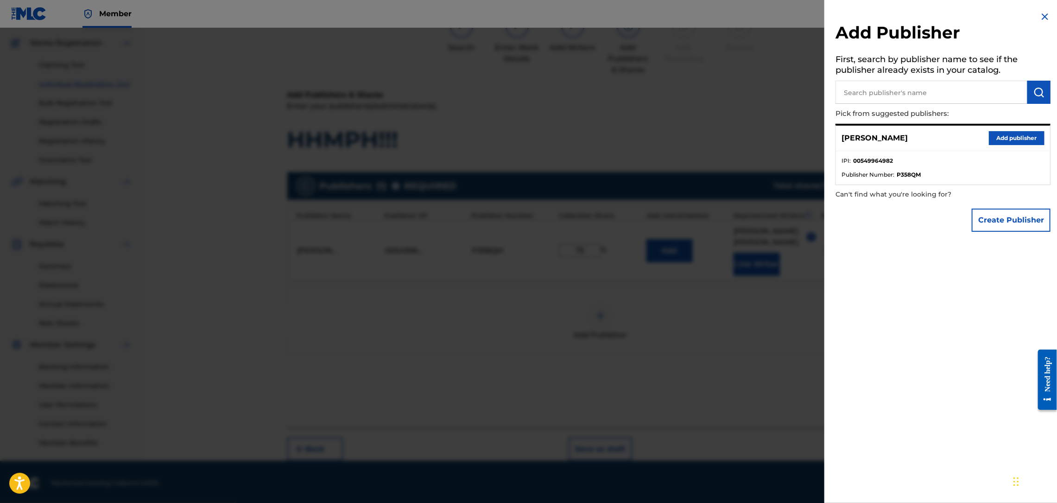
click at [867, 92] on input "text" at bounding box center [932, 92] width 192 height 23
click at [1044, 13] on img at bounding box center [1045, 16] width 11 height 11
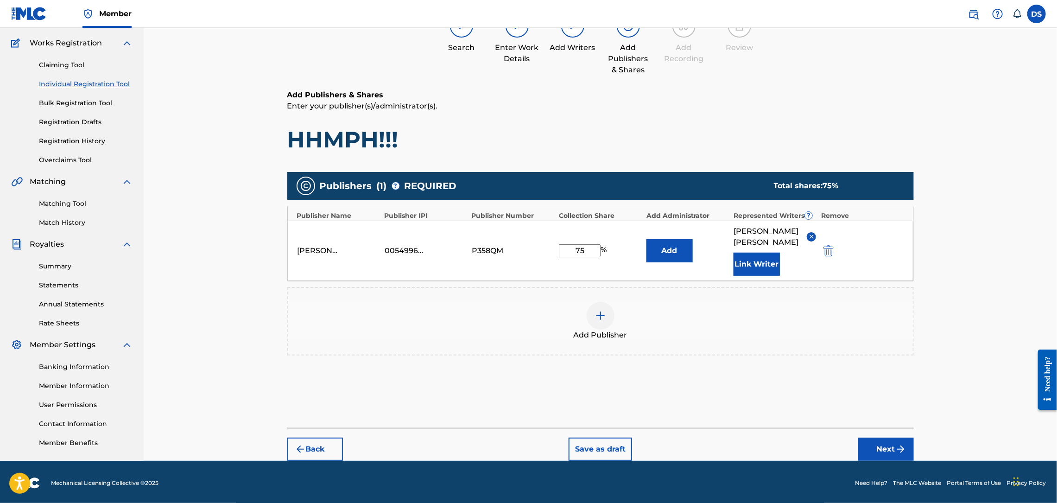
click at [322, 438] on button "Back" at bounding box center [315, 449] width 56 height 23
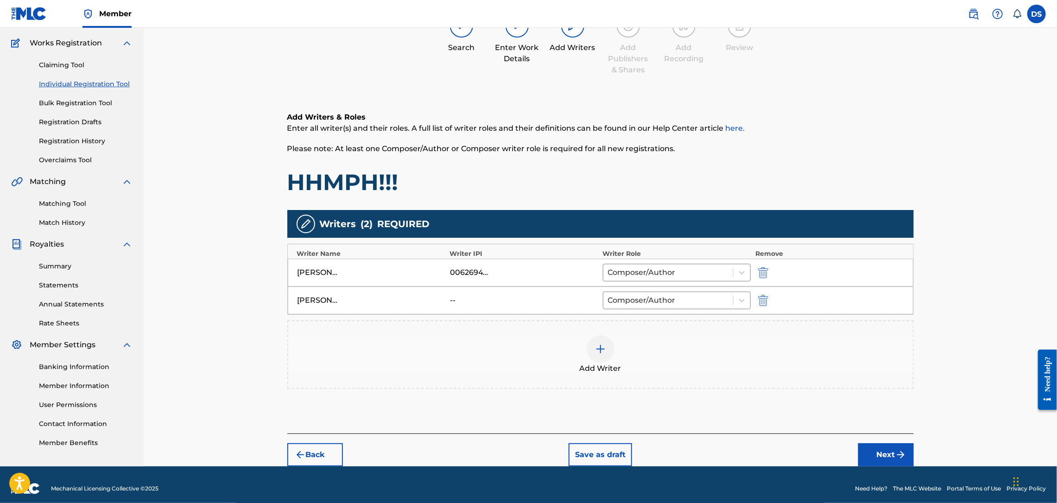
click at [320, 298] on div "[PERSON_NAME]" at bounding box center [319, 300] width 42 height 11
click at [600, 348] on img at bounding box center [600, 348] width 11 height 11
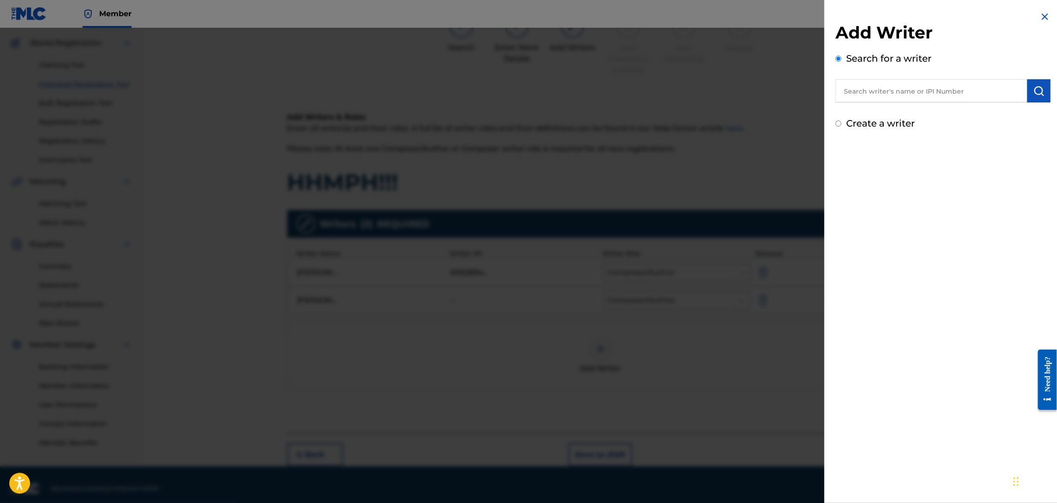
click at [853, 228] on div "Add Writer Search for a writer Create a writer" at bounding box center [943, 251] width 237 height 503
click at [1040, 17] on img at bounding box center [1045, 16] width 11 height 11
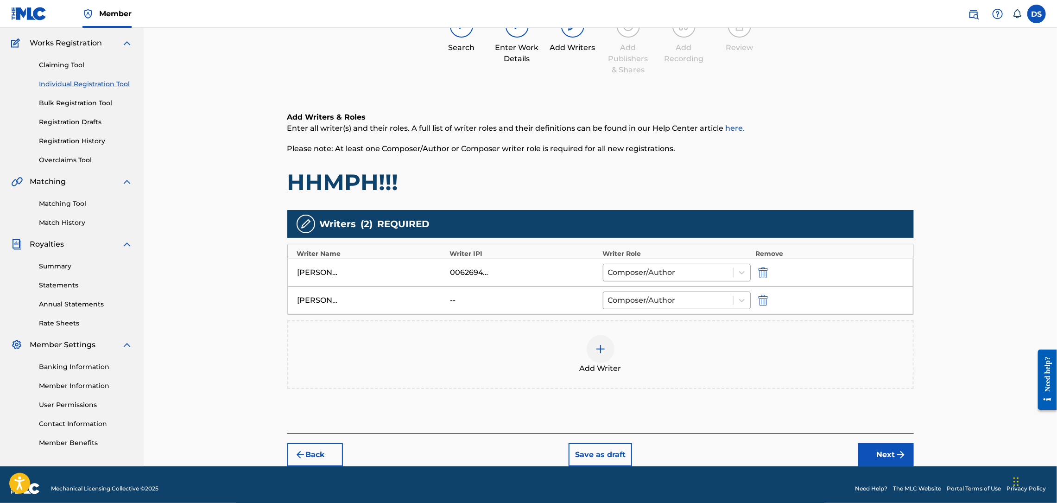
click at [883, 454] on button "Next" at bounding box center [886, 454] width 56 height 23
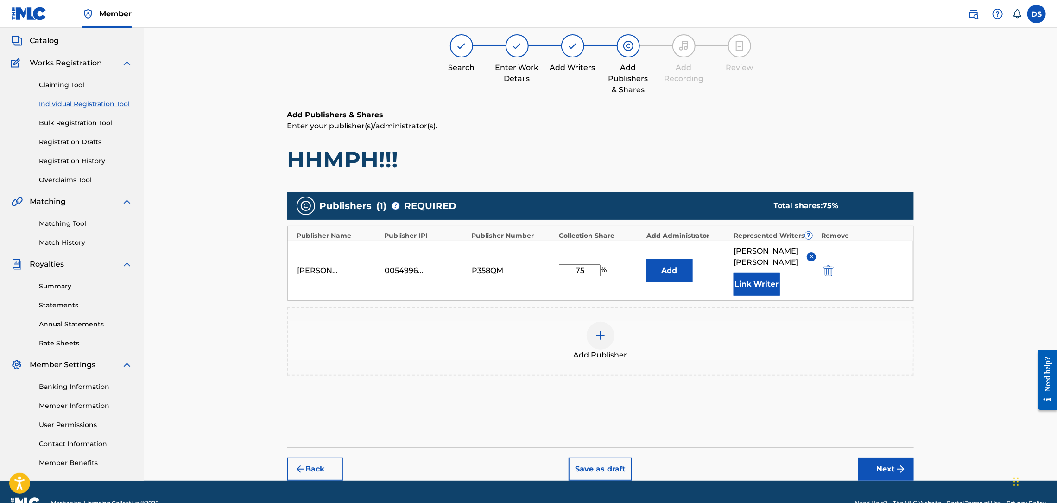
scroll to position [42, 0]
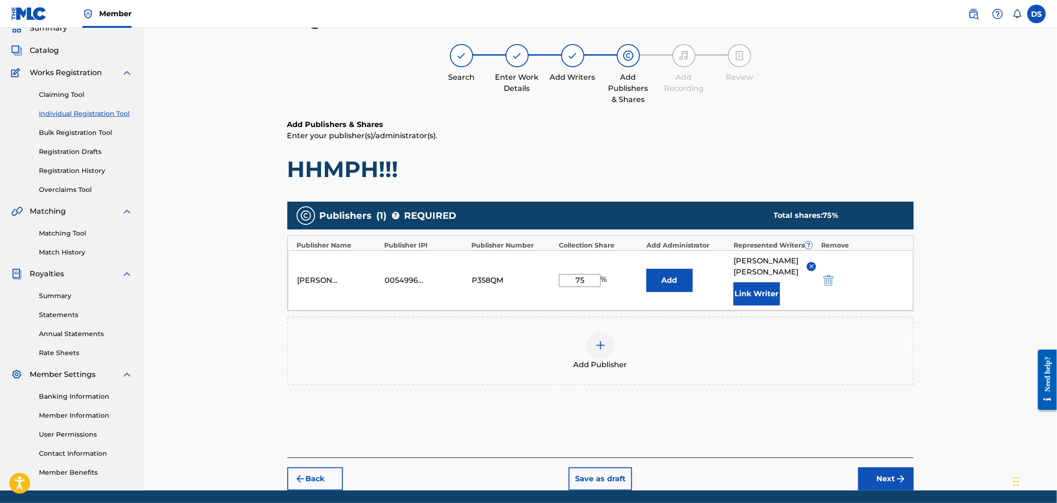
click at [882, 469] on button "Next" at bounding box center [886, 478] width 56 height 23
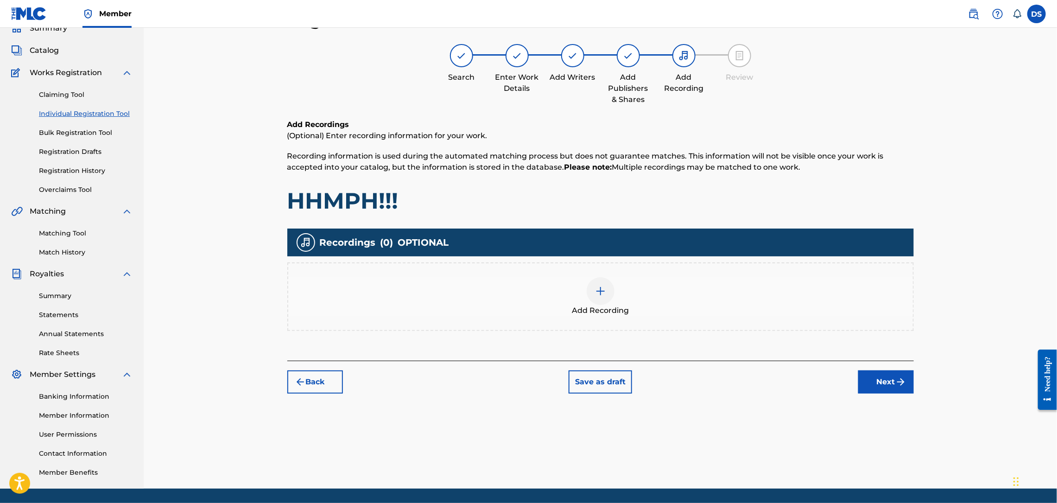
click at [324, 376] on button "Back" at bounding box center [315, 381] width 56 height 23
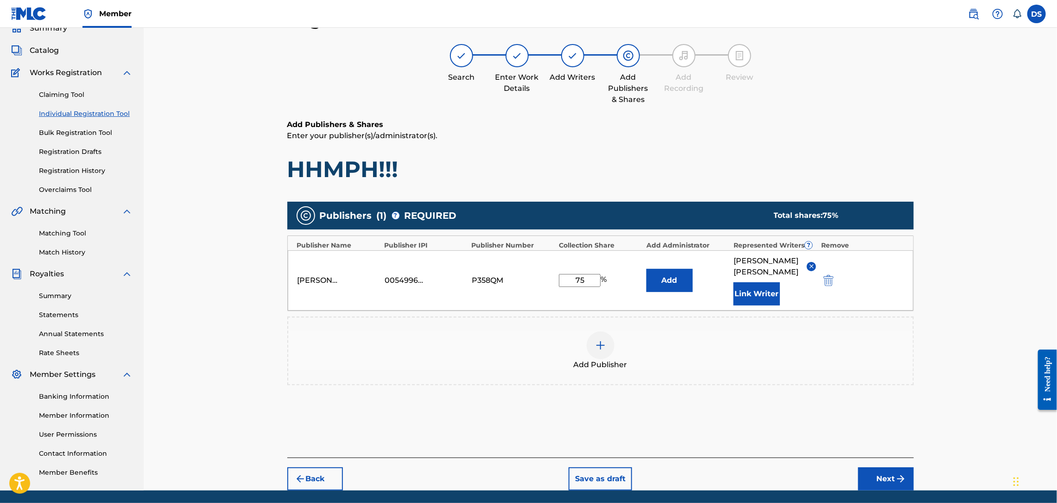
click at [601, 340] on img at bounding box center [600, 345] width 11 height 11
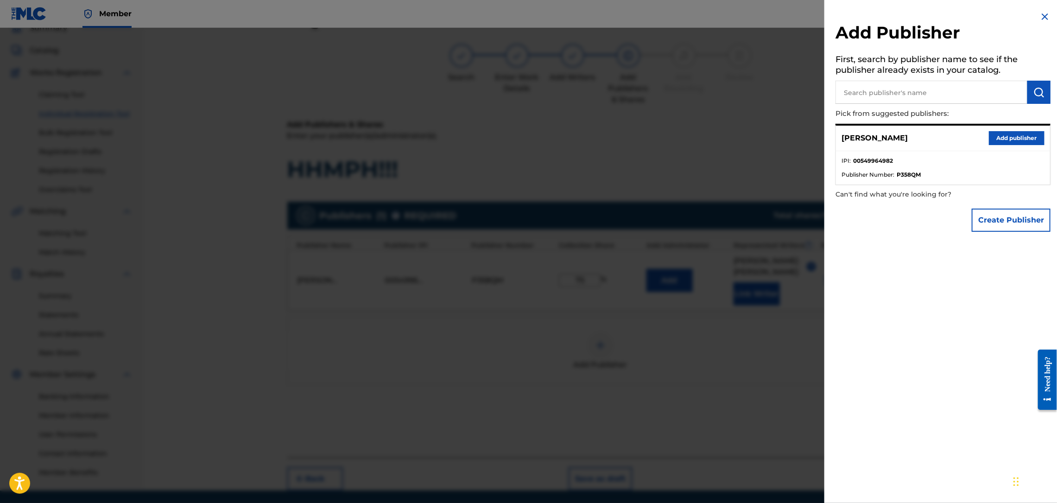
click at [892, 90] on input "text" at bounding box center [932, 92] width 192 height 23
click at [914, 94] on input "MR BEATBANG P[UBLISHING" at bounding box center [932, 92] width 192 height 23
type input "MR [PERSON_NAME] PUBLISHING"
click at [1005, 218] on button "Create Publisher" at bounding box center [1011, 220] width 79 height 23
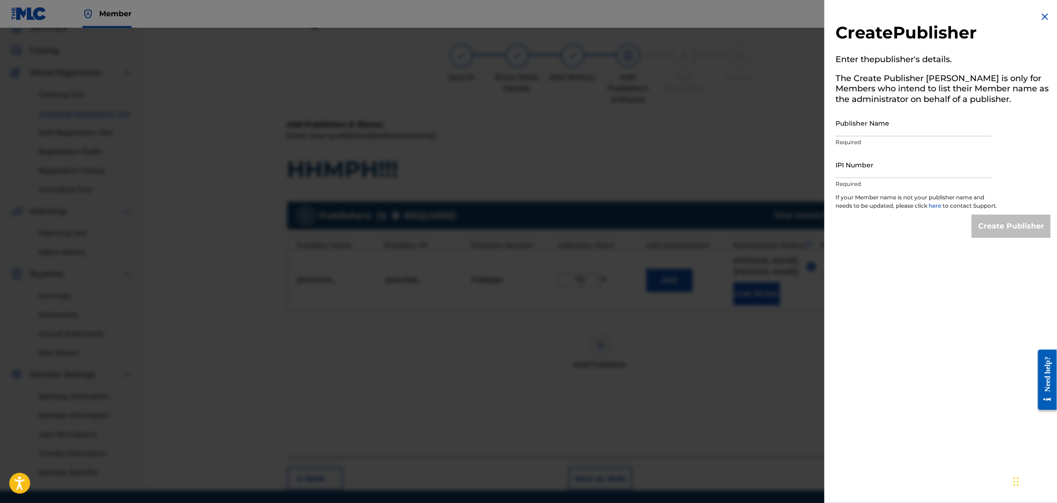
click at [875, 127] on input "Publisher Name" at bounding box center [914, 123] width 157 height 26
type input "MR.BEATBANG PRODUCTIONS"
click at [858, 167] on input "IPI Number" at bounding box center [914, 165] width 157 height 26
